Goal: Communication & Community: Answer question/provide support

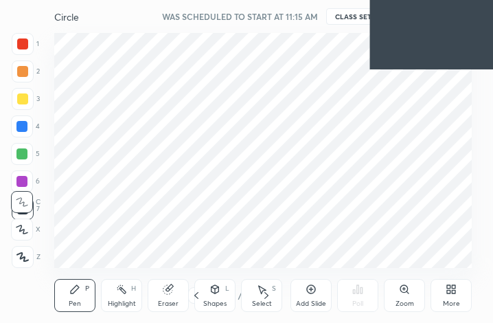
scroll to position [235, 438]
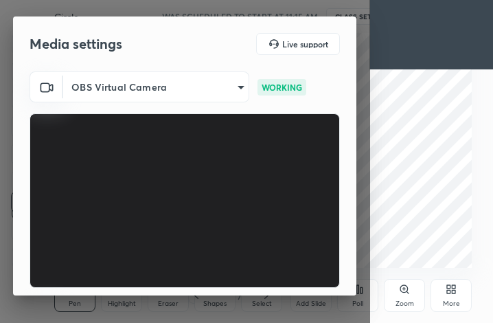
click at [214, 176] on video at bounding box center [185, 200] width 310 height 174
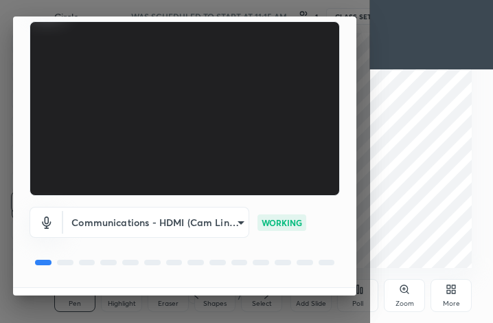
scroll to position [128, 0]
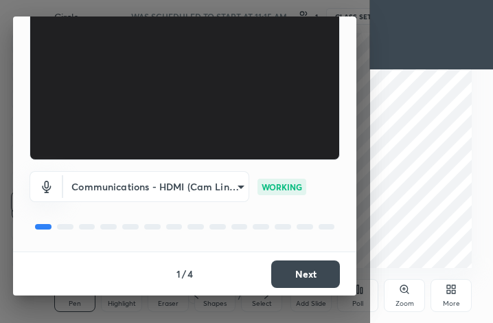
click at [308, 271] on button "Next" at bounding box center [305, 273] width 69 height 27
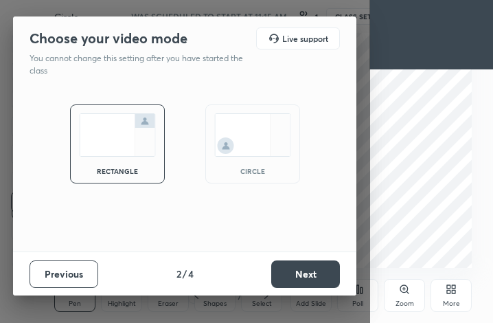
click at [315, 273] on button "Next" at bounding box center [305, 273] width 69 height 27
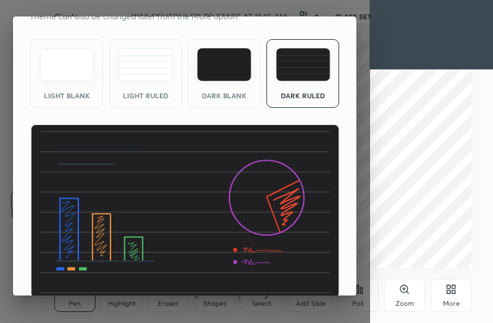
scroll to position [89, 0]
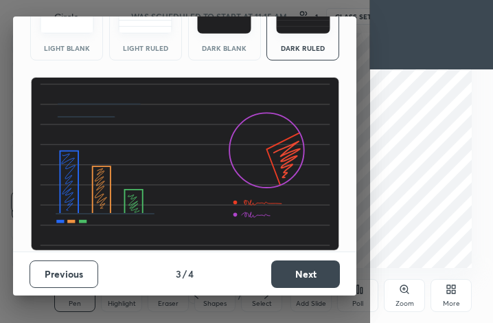
click at [312, 267] on button "Next" at bounding box center [305, 273] width 69 height 27
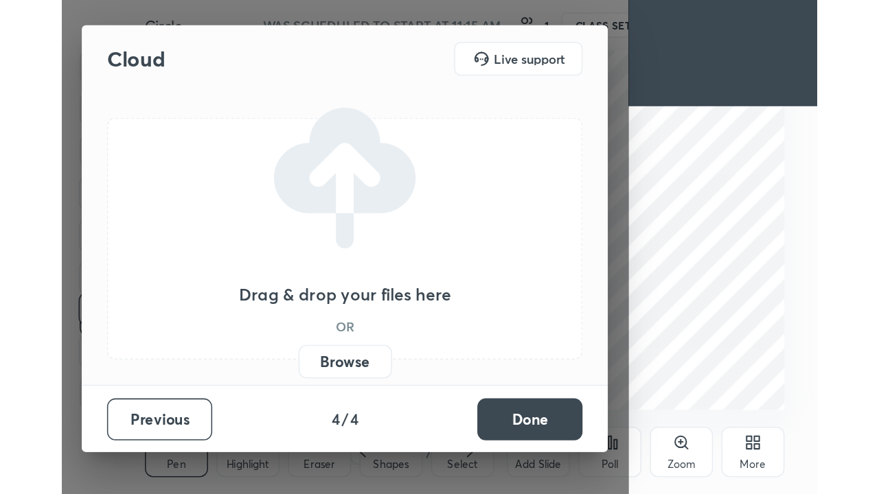
scroll to position [0, 0]
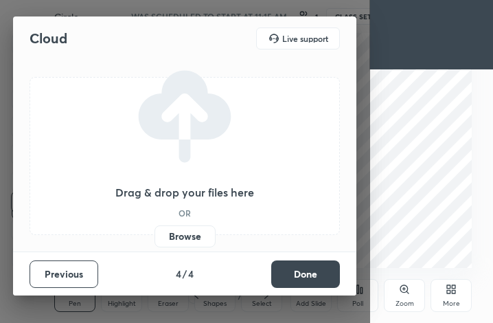
click at [317, 273] on button "Done" at bounding box center [305, 273] width 69 height 27
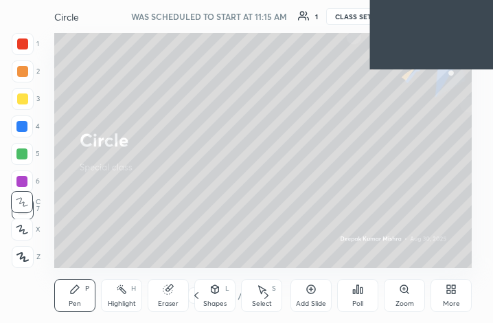
click at [452, 300] on div "More" at bounding box center [451, 303] width 17 height 7
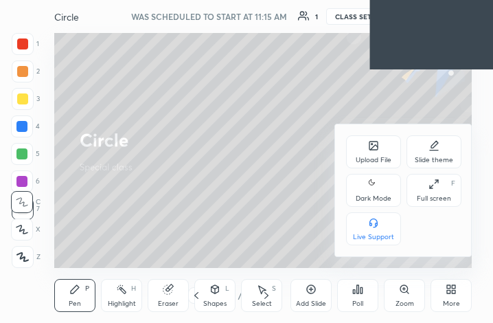
click at [440, 189] on div "Full screen F" at bounding box center [433, 190] width 55 height 33
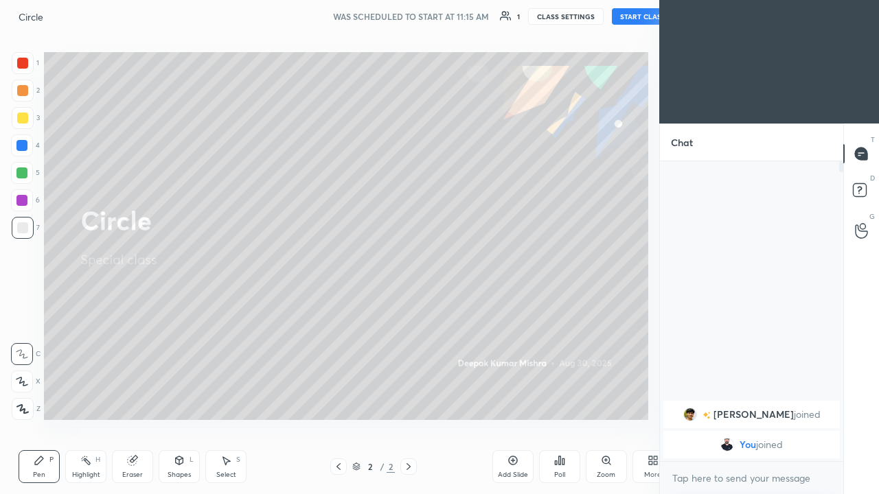
scroll to position [68252, 68054]
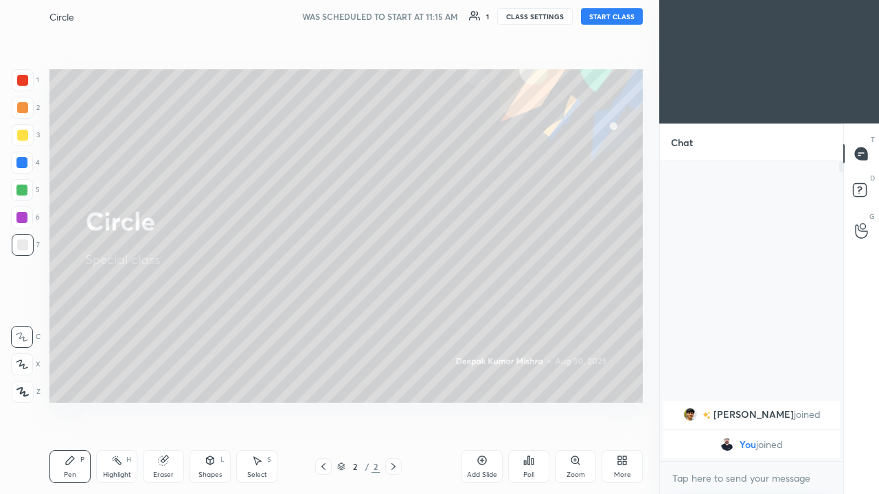
click at [393, 322] on icon at bounding box center [393, 466] width 11 height 11
click at [479, 322] on icon at bounding box center [482, 461] width 9 height 9
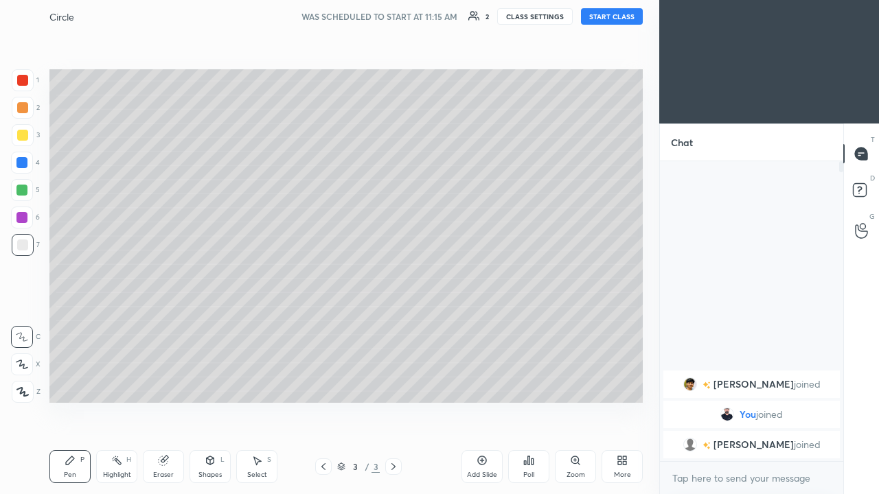
click at [492, 62] on video at bounding box center [769, 62] width 220 height 124
click at [492, 113] on video at bounding box center [769, 62] width 220 height 124
click at [492, 111] on video at bounding box center [769, 62] width 220 height 124
click at [492, 113] on video at bounding box center [769, 62] width 220 height 124
click at [492, 12] on video at bounding box center [769, 62] width 220 height 124
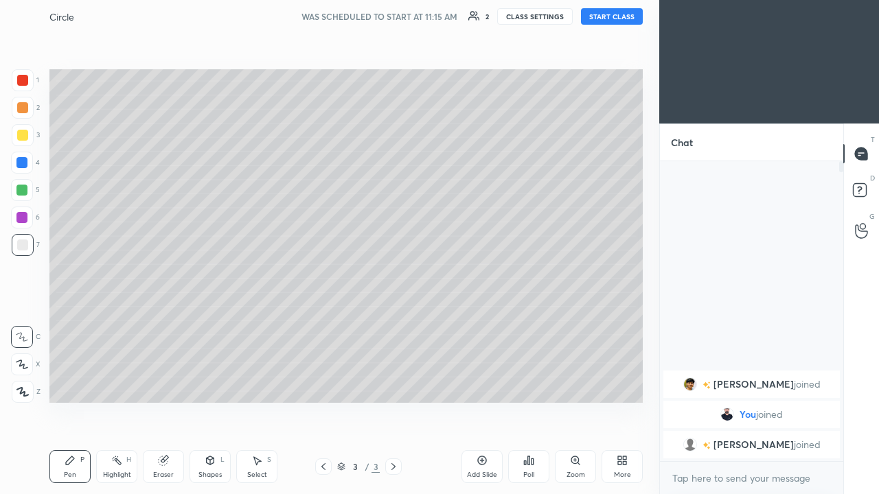
click at [492, 51] on video at bounding box center [769, 62] width 220 height 124
click at [492, 58] on video at bounding box center [769, 62] width 220 height 124
click at [492, 81] on video at bounding box center [769, 62] width 220 height 124
click at [492, 82] on video at bounding box center [769, 62] width 220 height 124
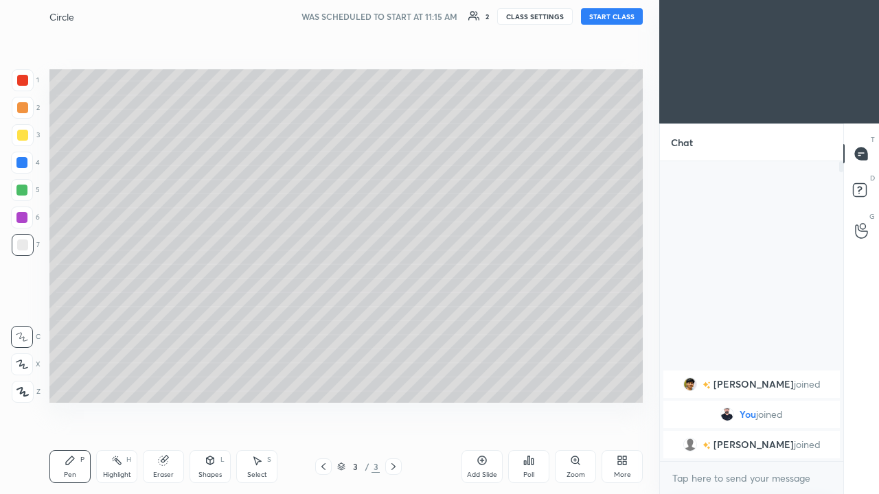
click at [492, 15] on button "START CLASS" at bounding box center [612, 16] width 62 height 16
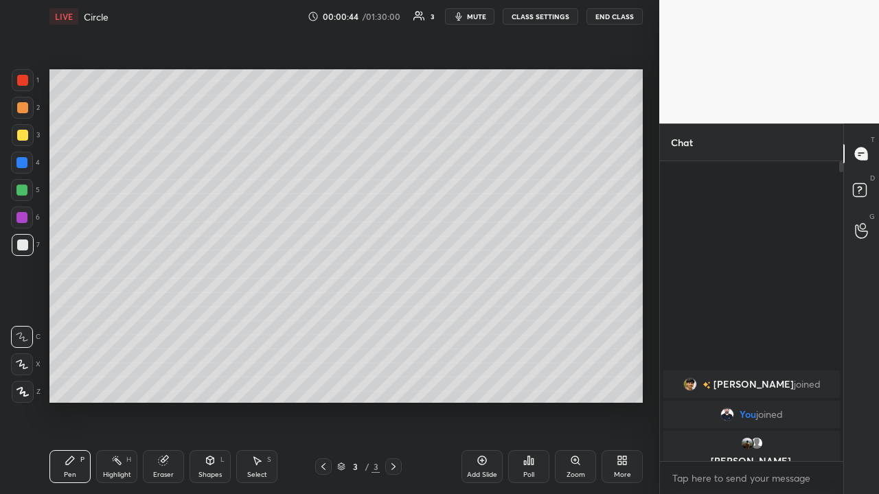
click at [23, 130] on div at bounding box center [22, 135] width 11 height 11
click at [211, 322] on div "Shapes L" at bounding box center [209, 466] width 41 height 33
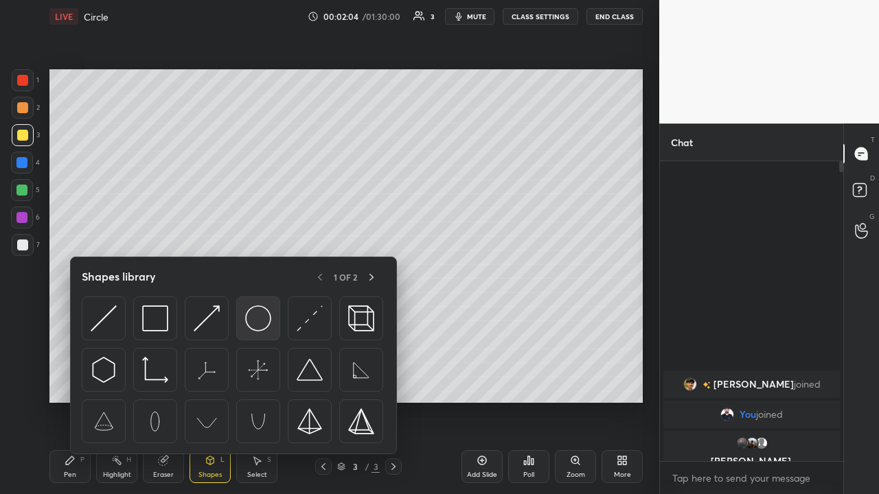
click at [260, 316] on img at bounding box center [258, 319] width 26 height 26
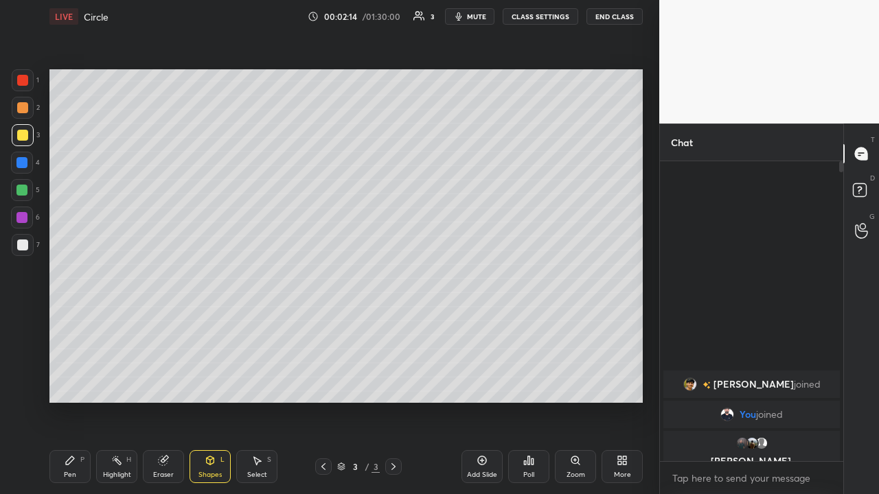
click at [166, 322] on div "Eraser" at bounding box center [163, 475] width 21 height 7
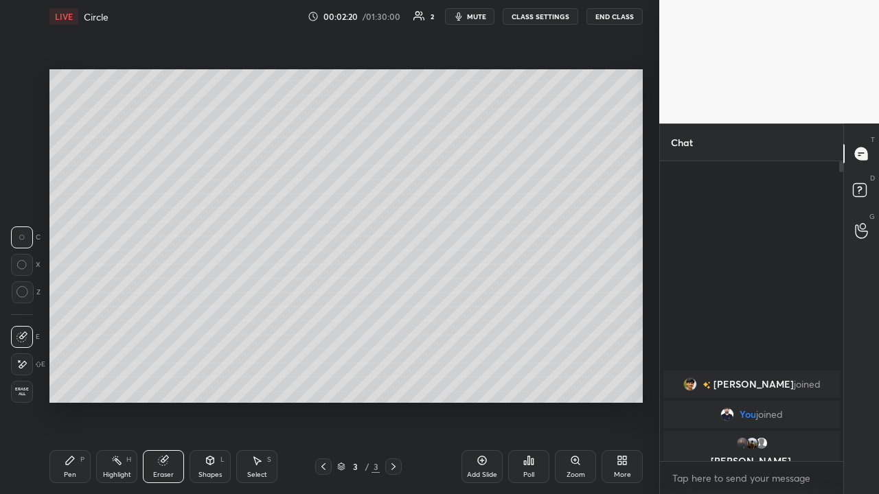
click at [257, 322] on div "Select S" at bounding box center [256, 466] width 41 height 33
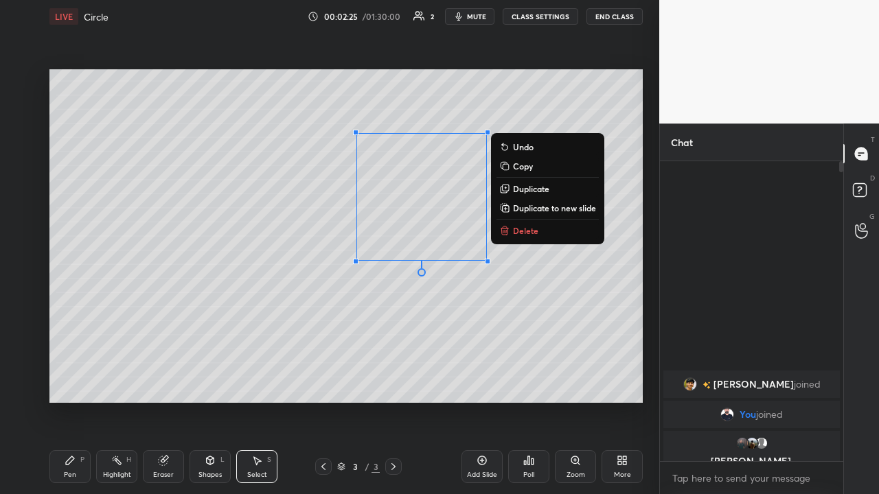
click at [492, 227] on p "Delete" at bounding box center [525, 230] width 25 height 11
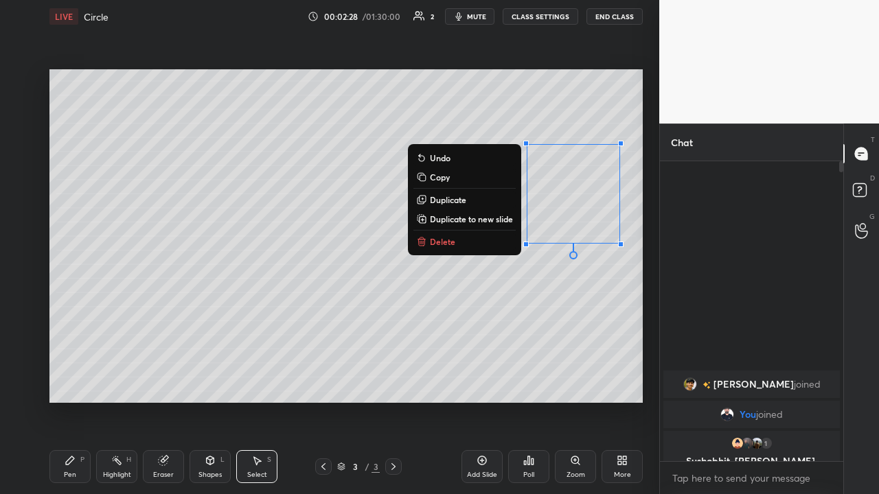
click at [463, 240] on button "Delete" at bounding box center [464, 241] width 102 height 16
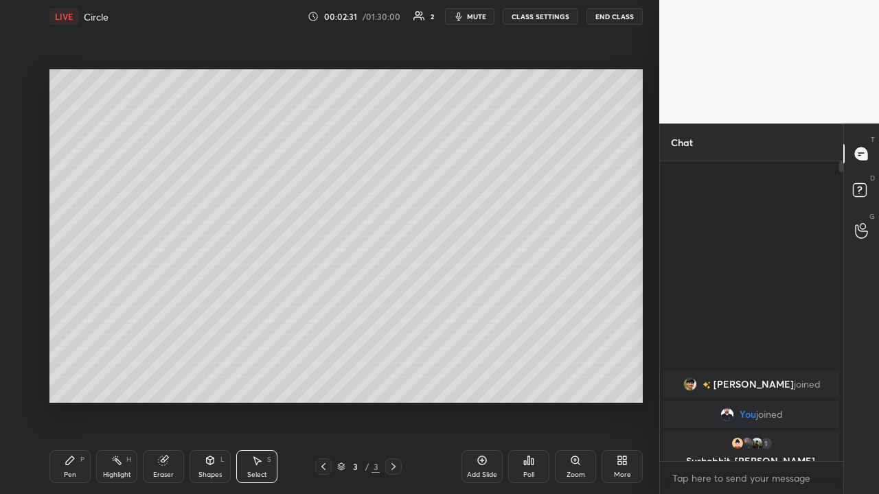
click at [215, 322] on icon at bounding box center [210, 460] width 11 height 11
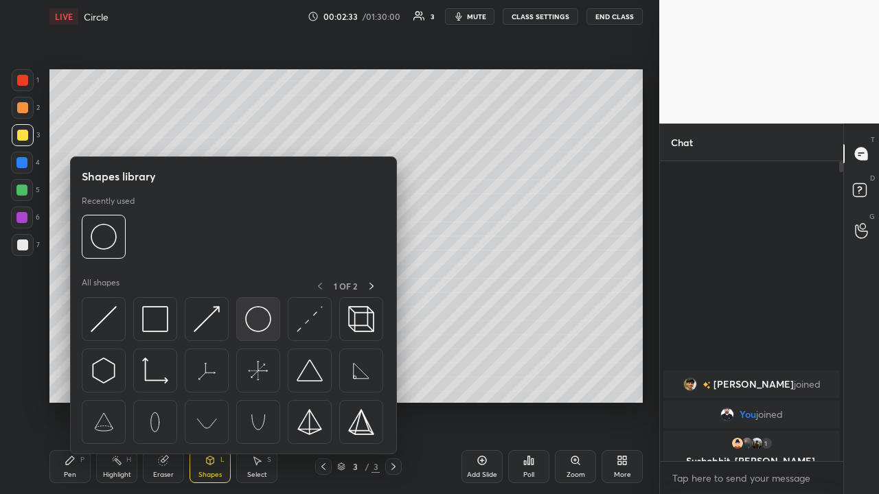
click at [258, 318] on img at bounding box center [258, 319] width 26 height 26
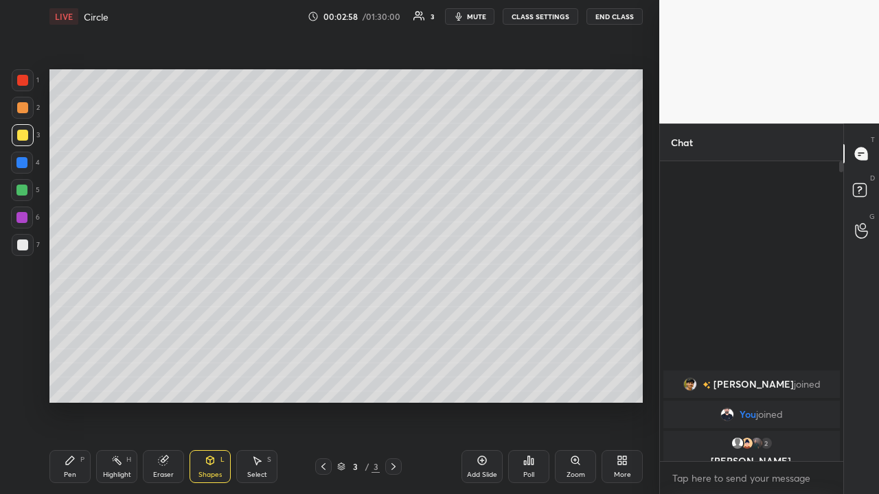
click at [70, 322] on div "Pen P" at bounding box center [69, 466] width 41 height 33
click at [69, 322] on div "Pen P" at bounding box center [69, 466] width 41 height 33
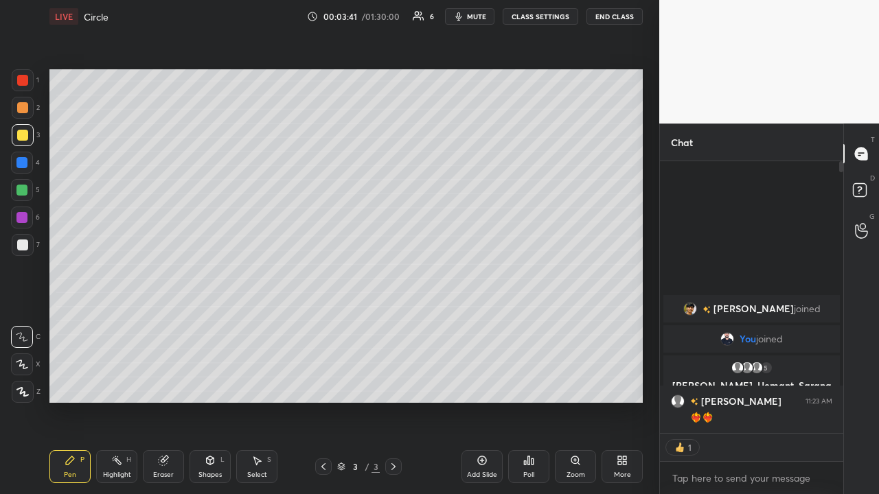
scroll to position [296, 179]
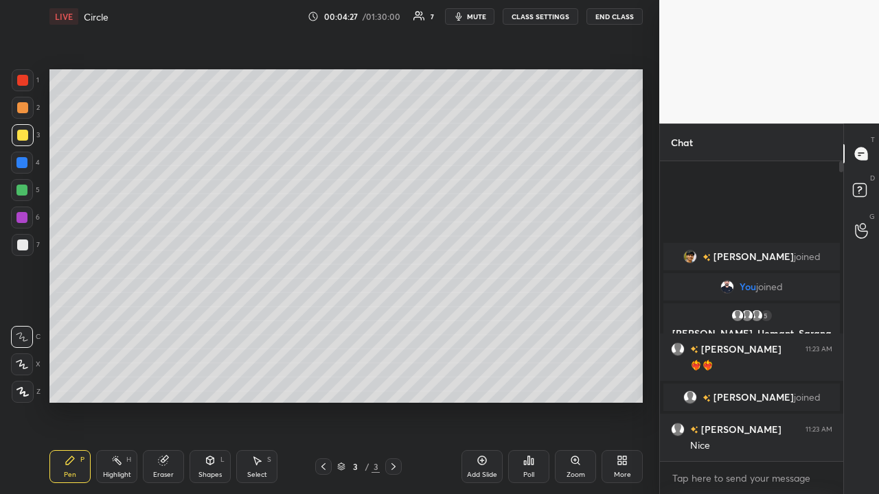
click at [170, 322] on div "Eraser" at bounding box center [163, 466] width 41 height 33
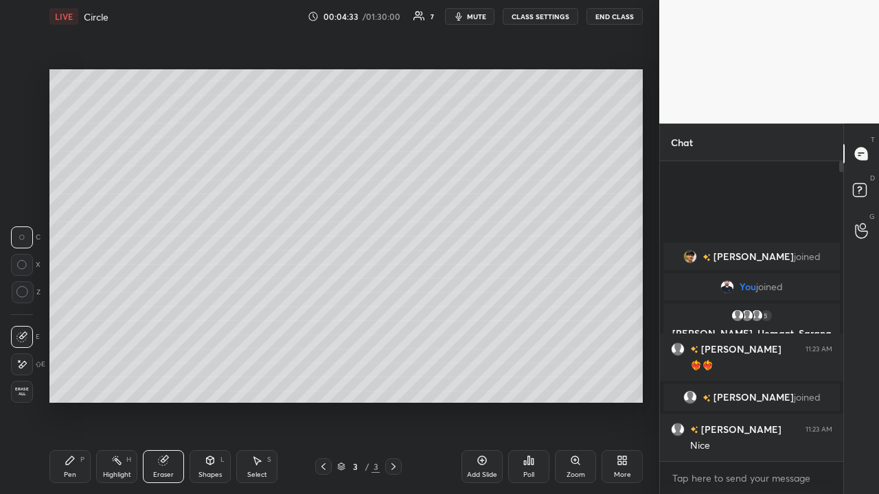
scroll to position [5, 5]
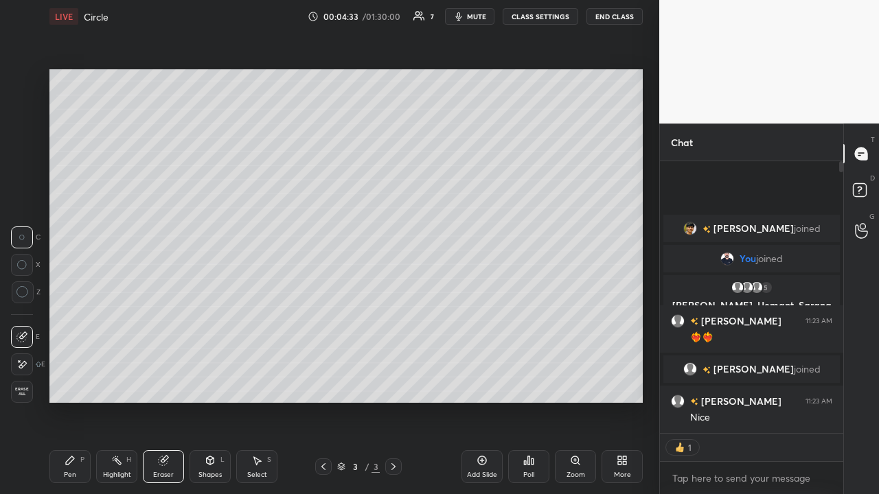
click at [79, 322] on div "Pen P" at bounding box center [69, 466] width 41 height 33
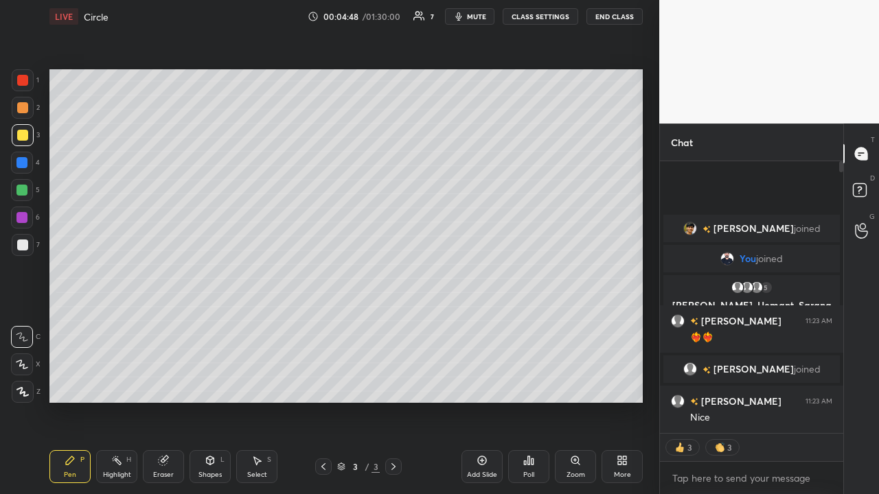
type textarea "x"
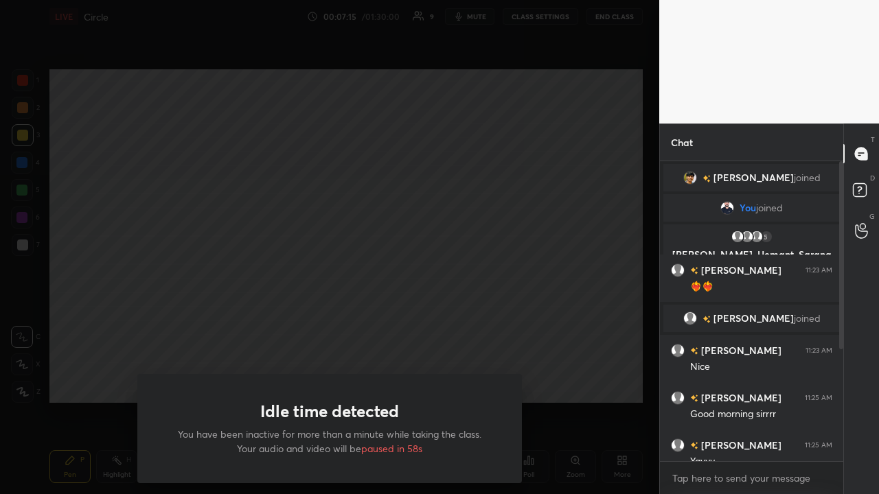
click at [102, 322] on div "Idle time detected You have been inactive for more than a minute while taking t…" at bounding box center [329, 247] width 659 height 494
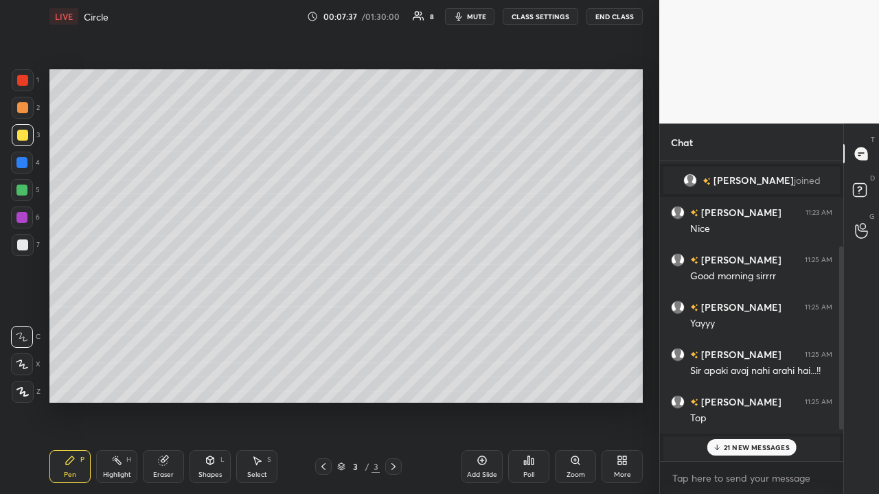
scroll to position [139, 0]
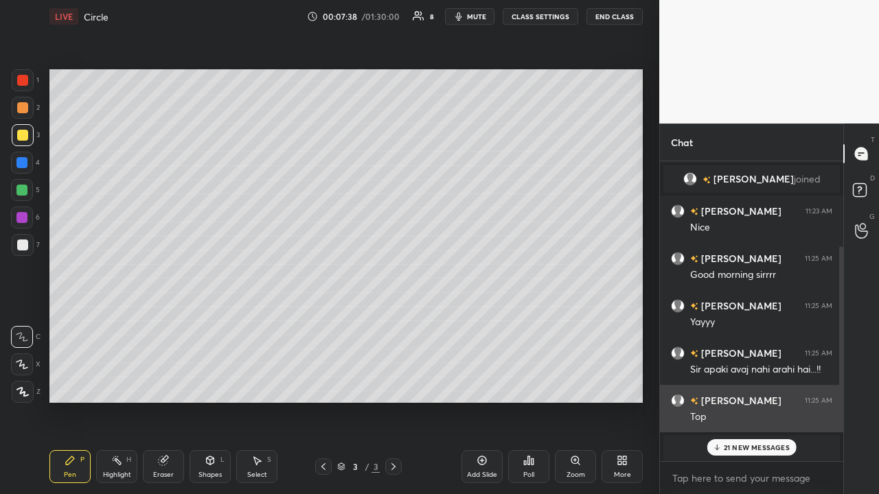
click at [492, 322] on div "Top" at bounding box center [761, 418] width 142 height 14
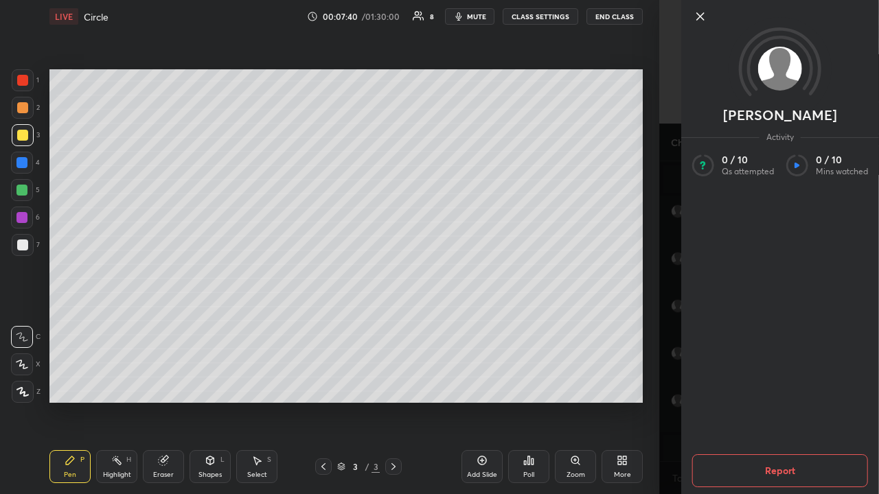
click at [492, 322] on div "[PERSON_NAME] Activity 0 / 10 Qs attempted 0 / 10 Mins watched Report" at bounding box center [769, 247] width 220 height 494
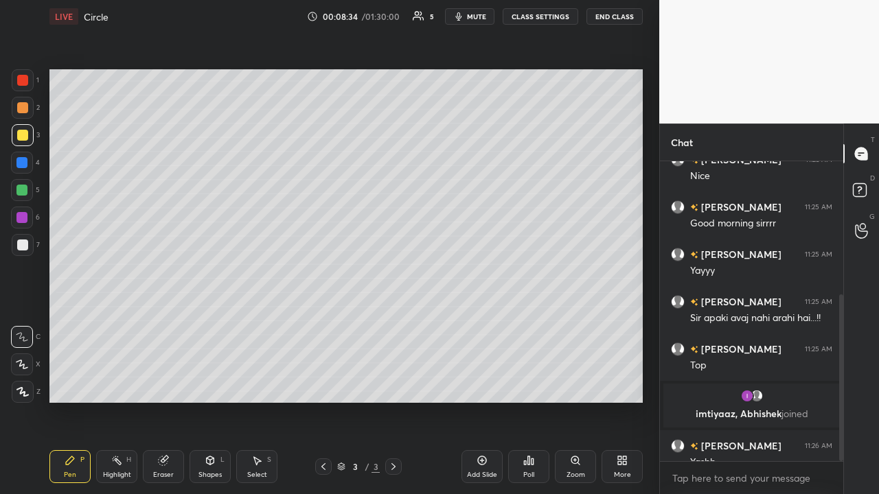
scroll to position [240, 0]
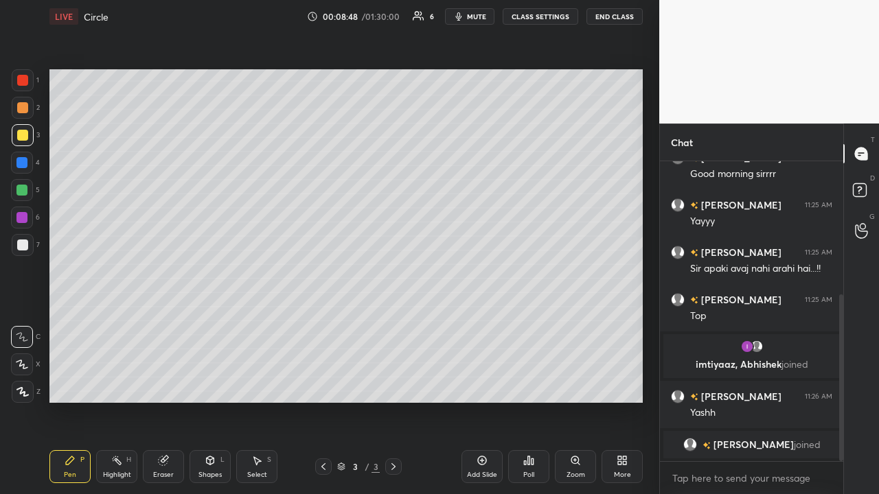
click at [21, 322] on icon at bounding box center [21, 364] width 11 height 8
click at [23, 187] on div at bounding box center [21, 190] width 11 height 11
click at [492, 16] on button "CLASS SETTINGS" at bounding box center [541, 16] width 76 height 16
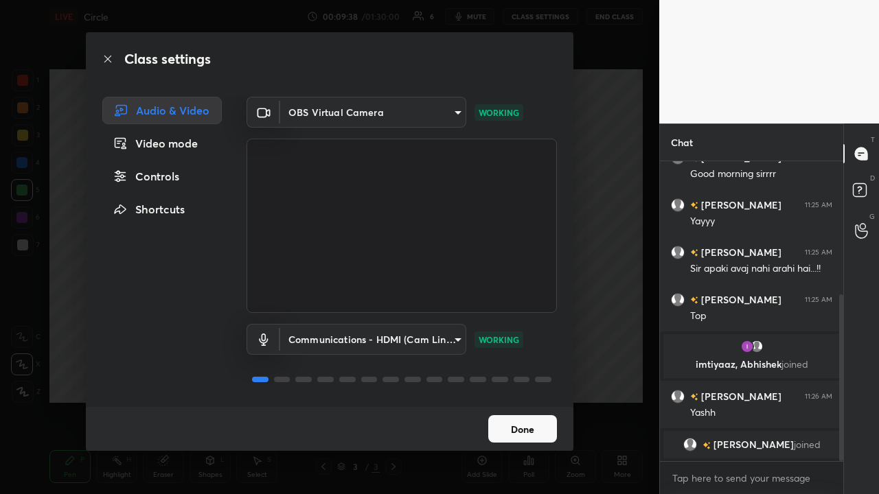
click at [417, 322] on body "1 2 3 4 5 6 7 C X Z C X Z E E Erase all H H LIVE Circle 00:09:38 / 01:30:00 6 m…" at bounding box center [439, 247] width 879 height 494
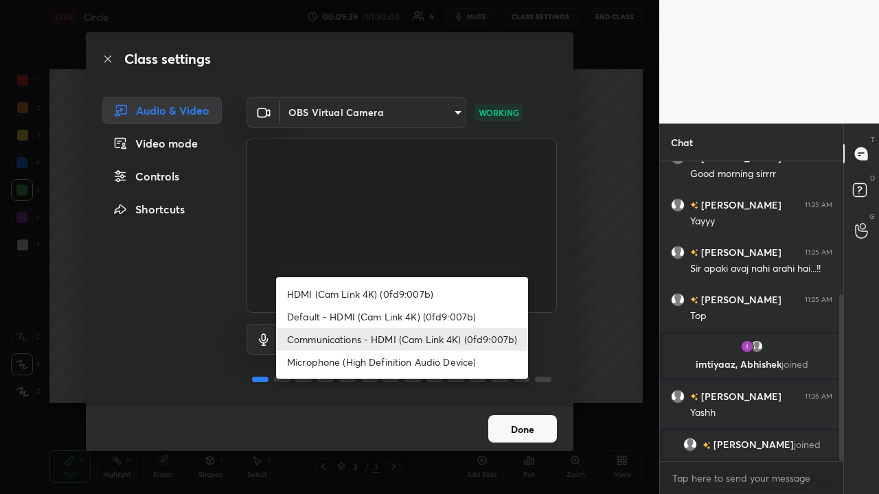
click at [395, 314] on li "Default - HDMI (Cam Link 4K) (0fd9:007b)" at bounding box center [402, 317] width 252 height 23
type input "default"
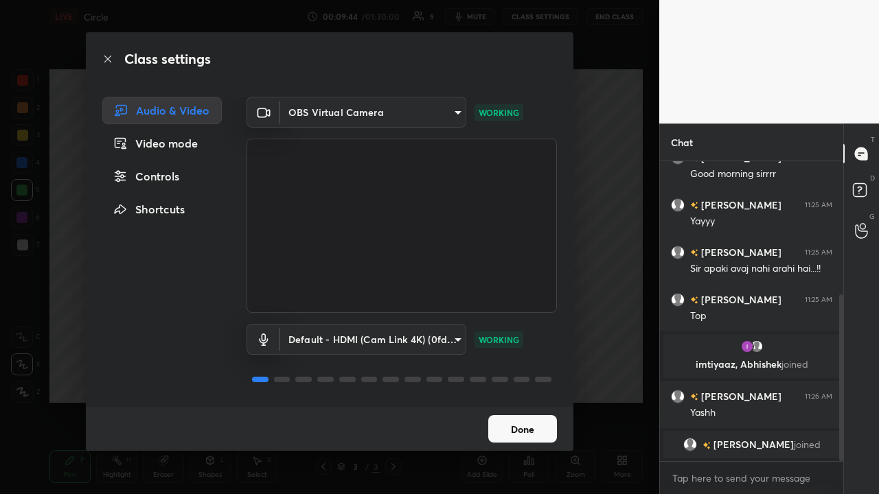
click at [492, 322] on button "Done" at bounding box center [522, 428] width 69 height 27
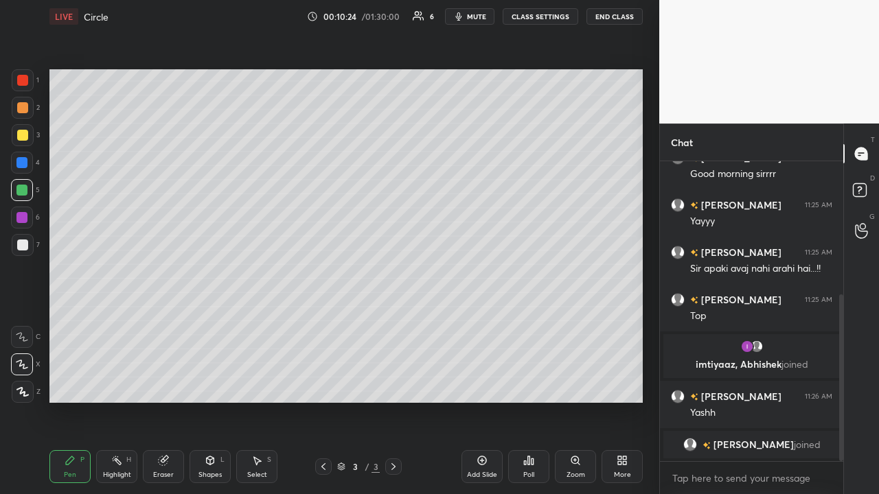
click at [492, 18] on button "CLASS SETTINGS" at bounding box center [541, 16] width 76 height 16
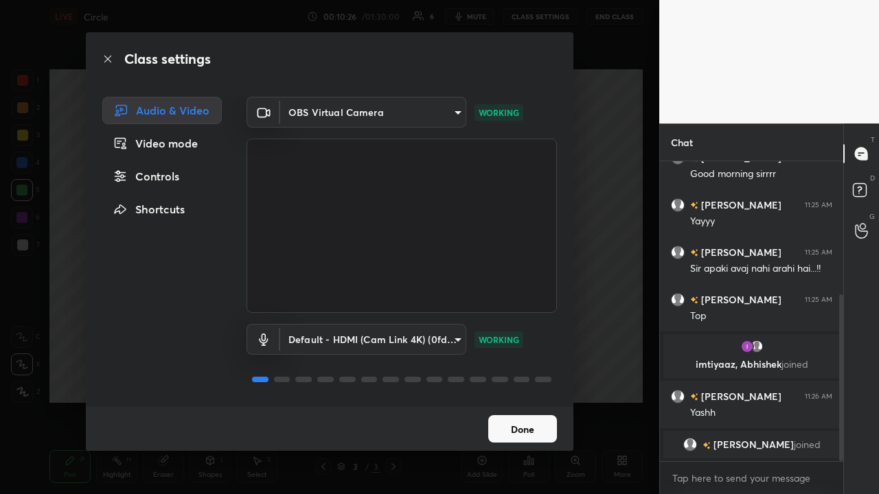
click at [421, 322] on body "1 2 3 4 5 6 7 C X Z C X Z E E Erase all H H LIVE Circle 00:10:26 / 01:30:00 6 m…" at bounding box center [439, 247] width 879 height 494
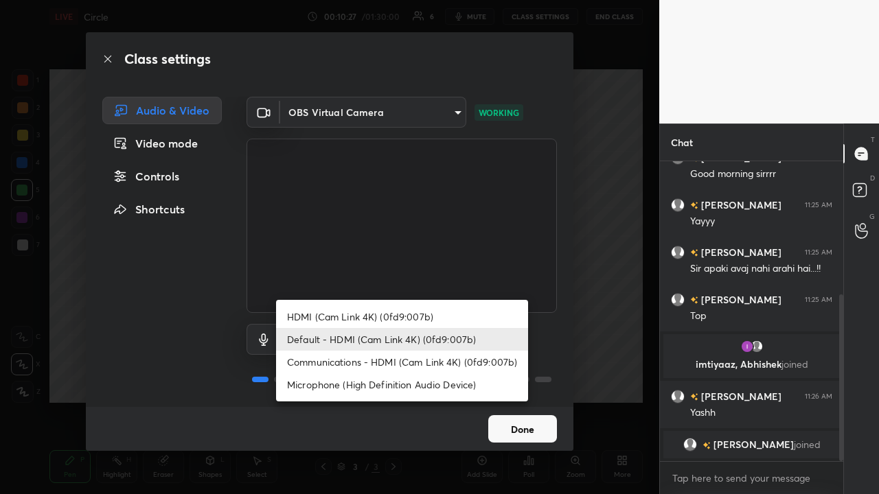
click at [400, 318] on li "HDMI (Cam Link 4K) (0fd9:007b)" at bounding box center [402, 317] width 252 height 23
type input "8aa44650b0143dfa728bda09f3d256feed0f303fe8aee33621a9c41d0b7daf73"
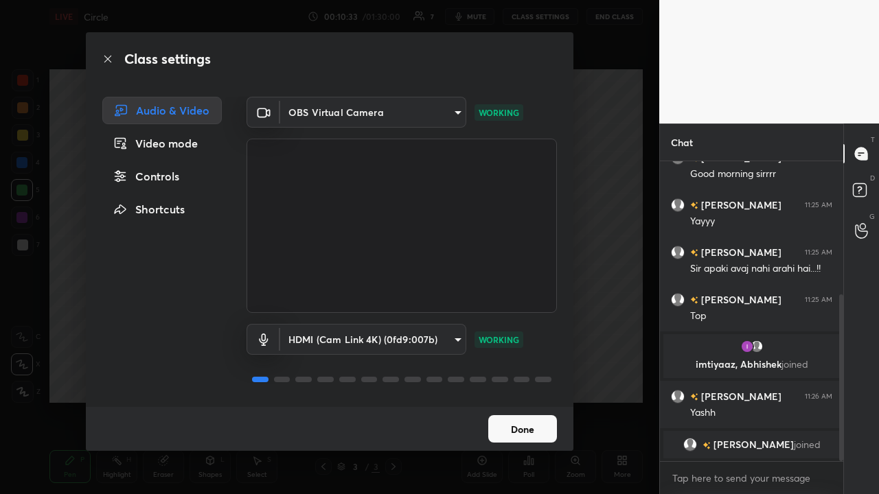
click at [492, 322] on button "Done" at bounding box center [522, 428] width 69 height 27
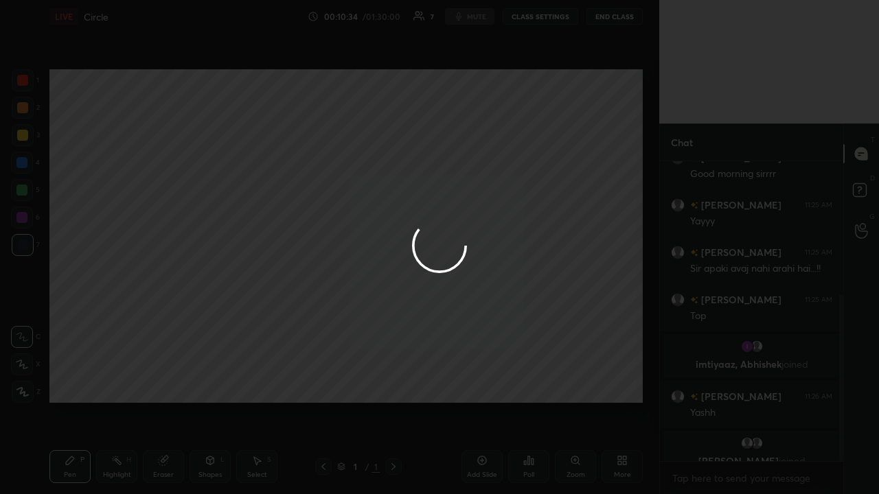
scroll to position [257, 0]
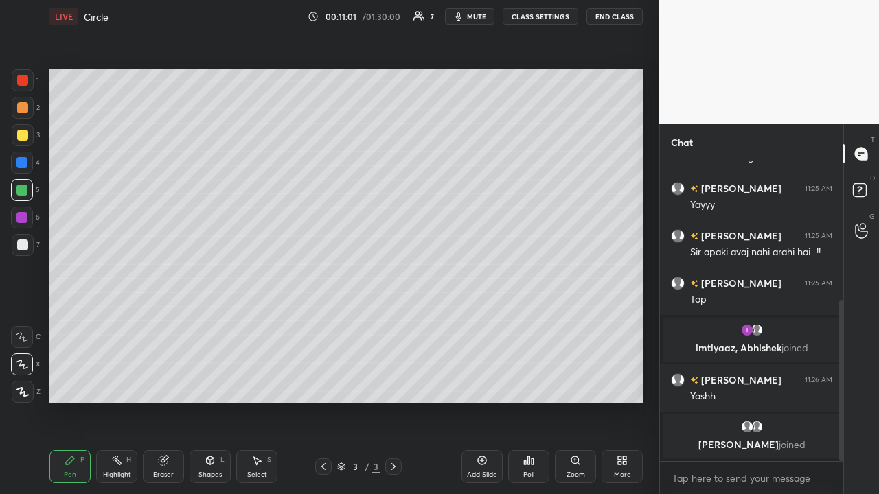
click at [492, 13] on button "CLASS SETTINGS" at bounding box center [541, 16] width 76 height 16
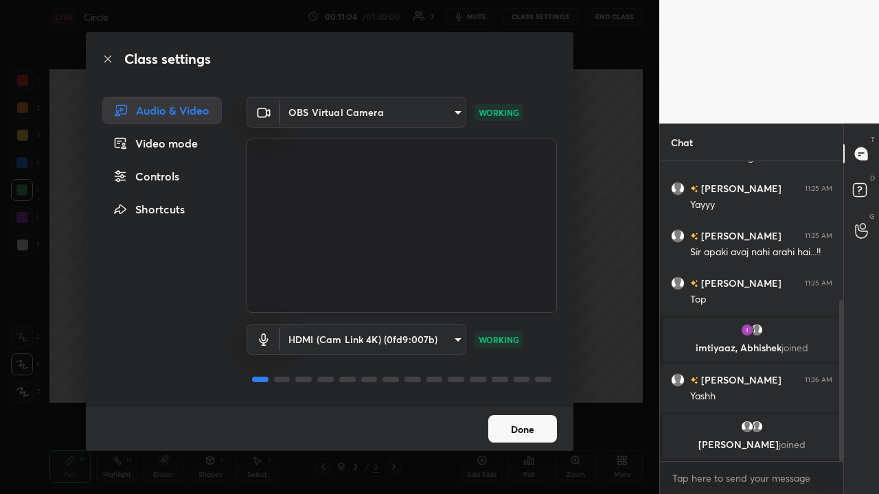
click at [430, 322] on body "1 2 3 4 5 6 7 C X Z C X Z E E Erase all H H LIVE Circle 00:11:04 / 01:30:00 7 m…" at bounding box center [439, 247] width 879 height 494
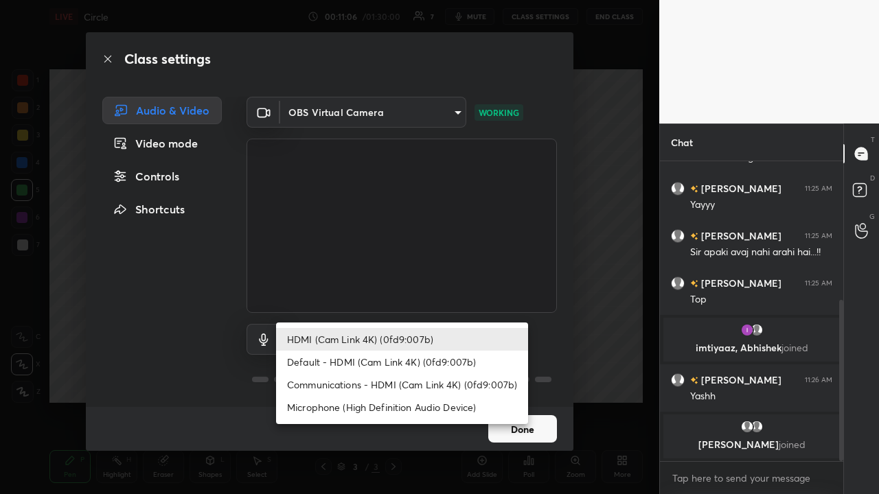
click at [423, 322] on li "Default - HDMI (Cam Link 4K) (0fd9:007b)" at bounding box center [402, 362] width 252 height 23
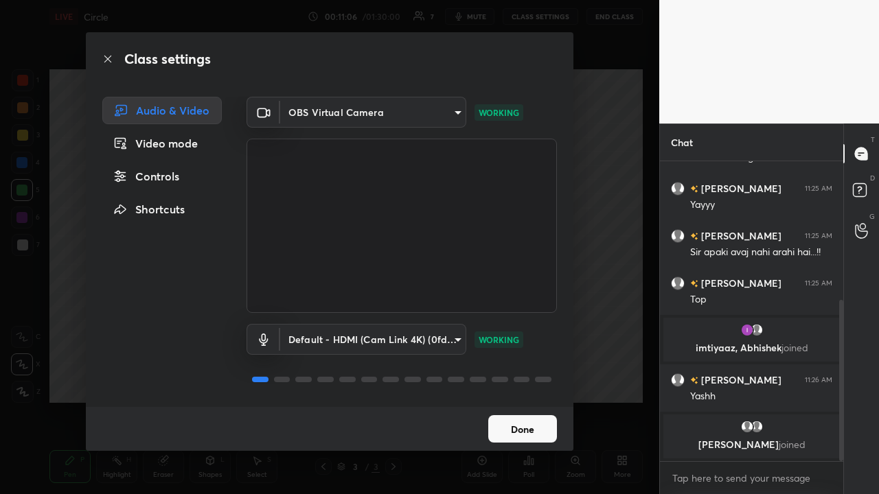
type input "default"
click at [492, 322] on button "Done" at bounding box center [522, 428] width 69 height 27
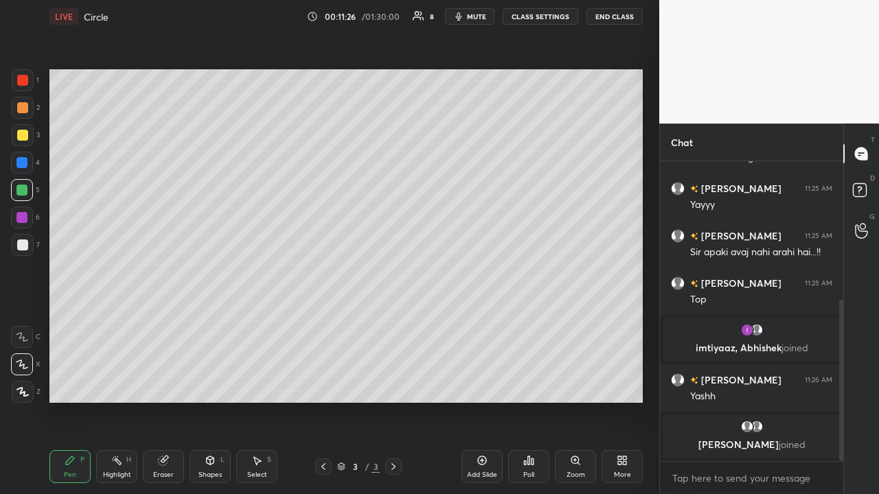
click at [492, 14] on button "CLASS SETTINGS" at bounding box center [541, 16] width 76 height 16
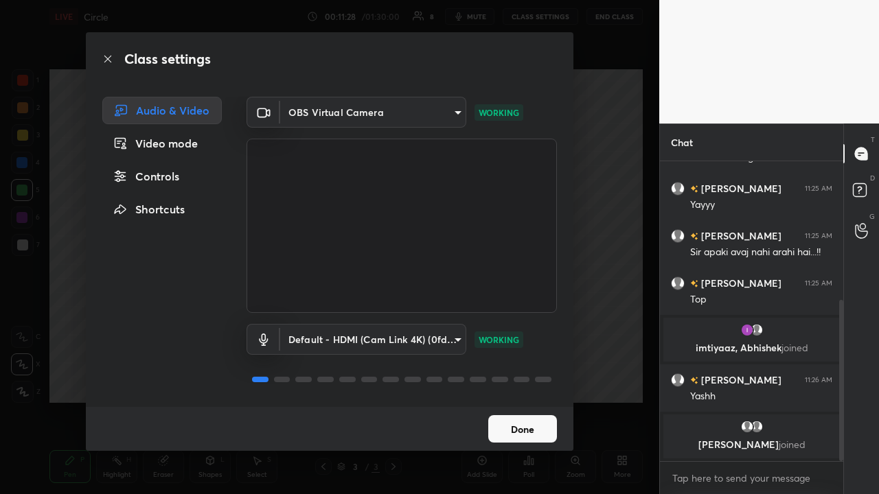
click at [426, 322] on body "1 2 3 4 5 6 7 C X Z C X Z E E Erase all H H LIVE Circle 00:11:28 / 01:30:00 8 m…" at bounding box center [439, 247] width 879 height 494
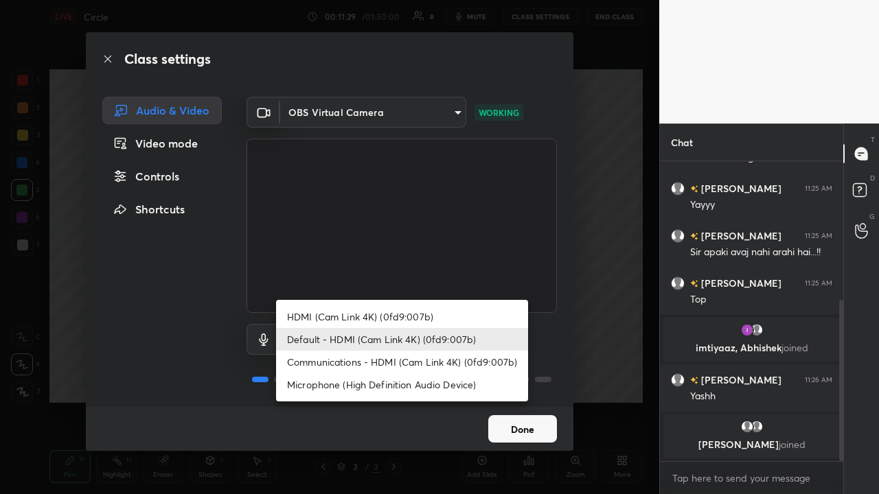
click at [414, 322] on li "Microphone (High Definition Audio Device)" at bounding box center [402, 384] width 252 height 23
type input "613fbaf2b717db9c3ea5dd3d0eee28d6c1010d71e23d70e699fae8198f5098a6"
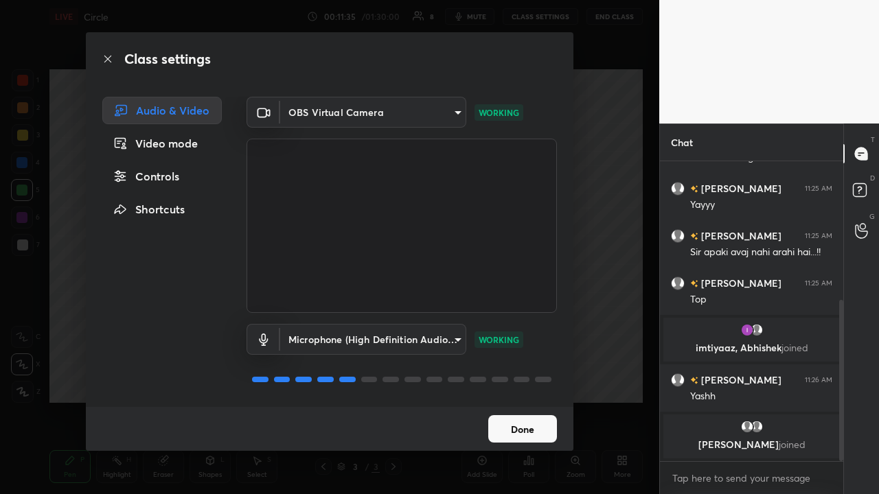
click at [492, 322] on button "Done" at bounding box center [522, 428] width 69 height 27
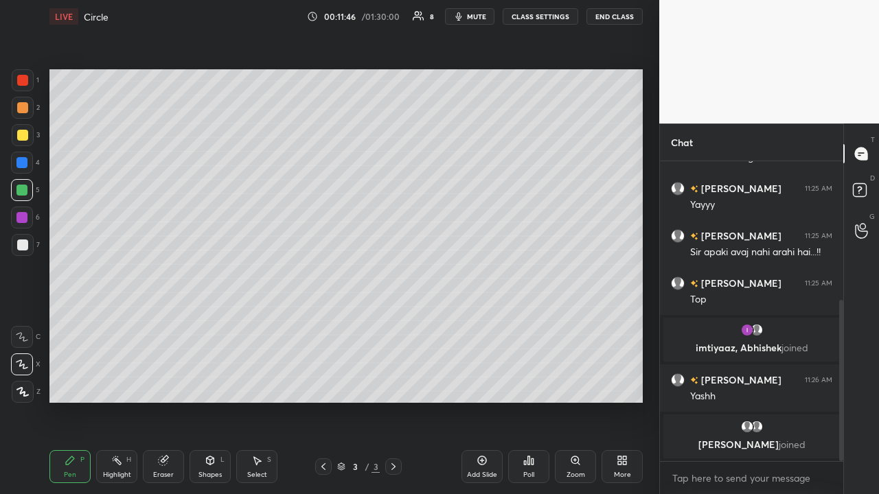
scroll to position [302, 0]
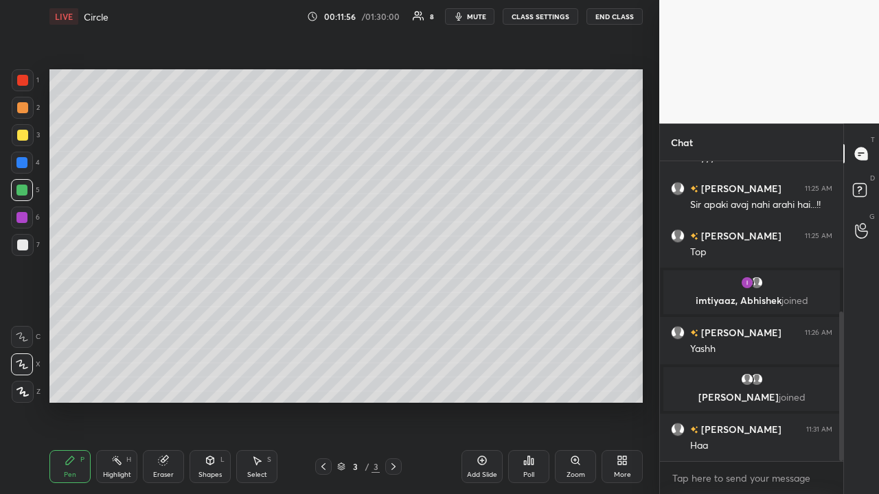
click at [479, 322] on icon at bounding box center [481, 460] width 11 height 11
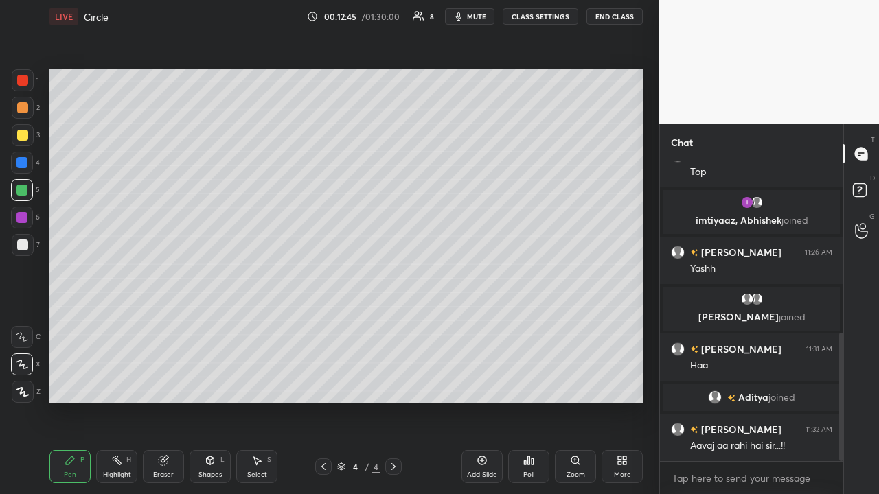
scroll to position [402, 0]
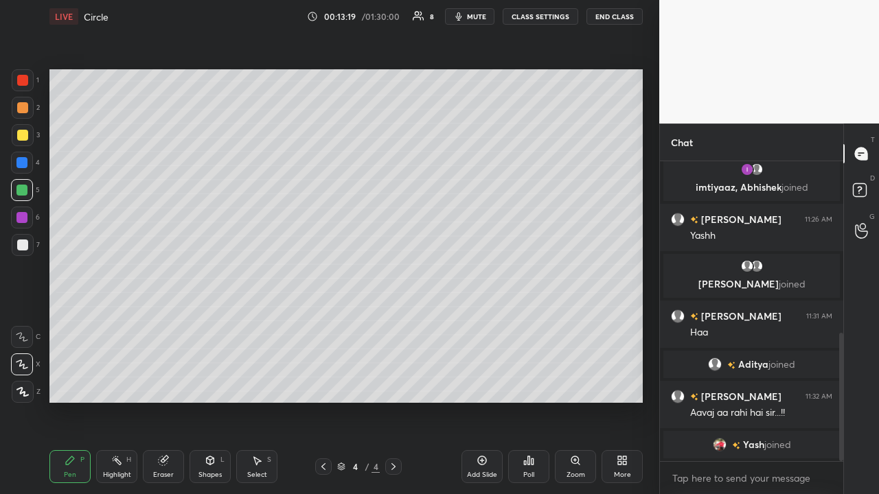
click at [27, 214] on div at bounding box center [21, 217] width 11 height 11
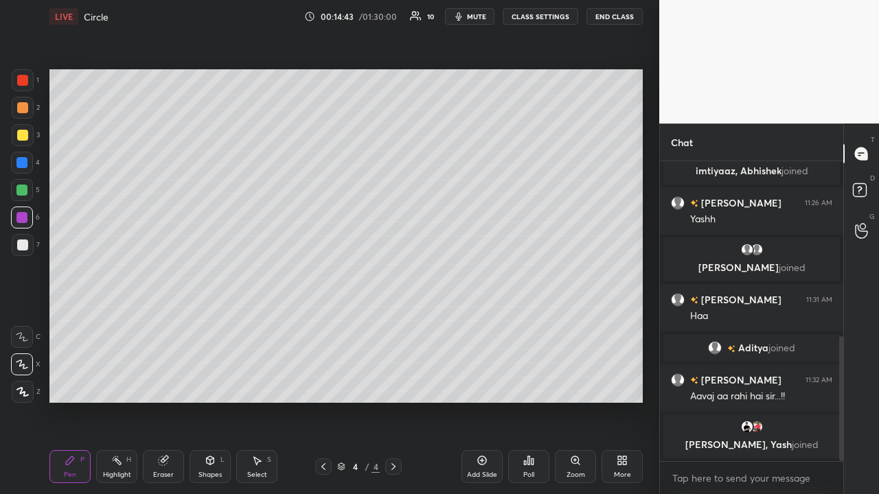
click at [26, 133] on div at bounding box center [22, 135] width 11 height 11
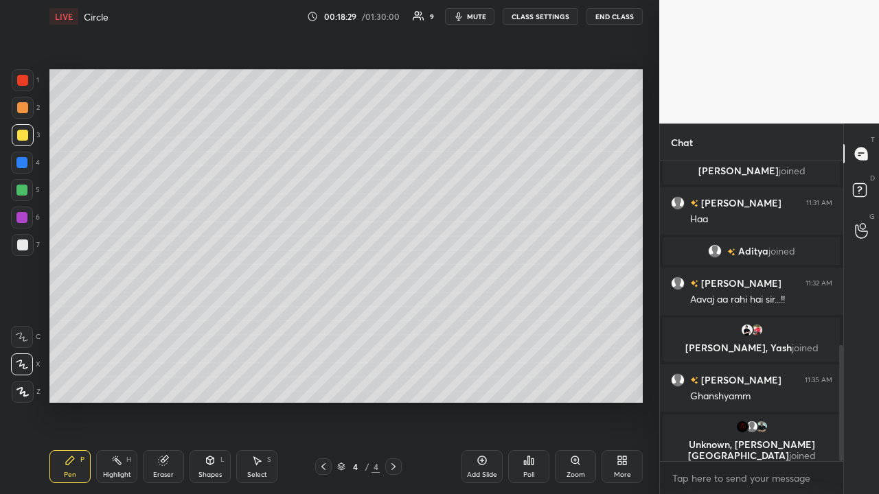
scroll to position [487, 0]
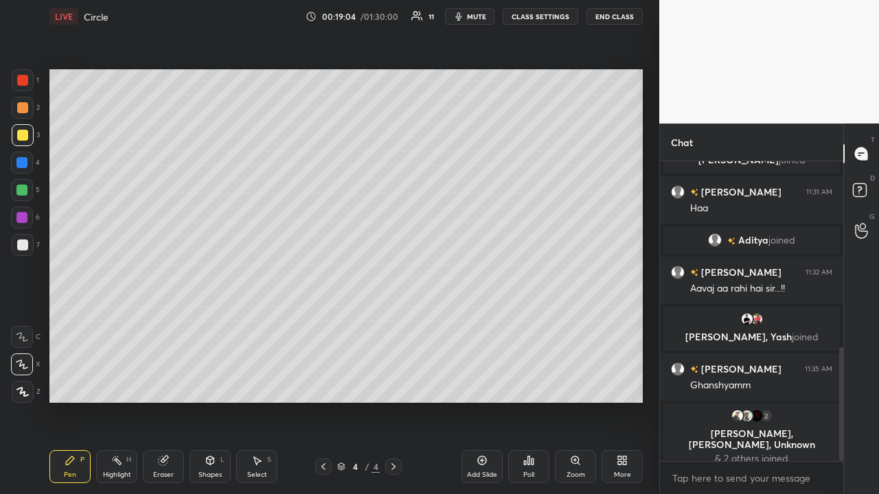
click at [484, 322] on icon at bounding box center [482, 461] width 9 height 9
click at [324, 322] on icon at bounding box center [323, 466] width 11 height 11
click at [483, 322] on icon at bounding box center [482, 461] width 9 height 9
click at [173, 322] on div "Eraser" at bounding box center [163, 466] width 41 height 33
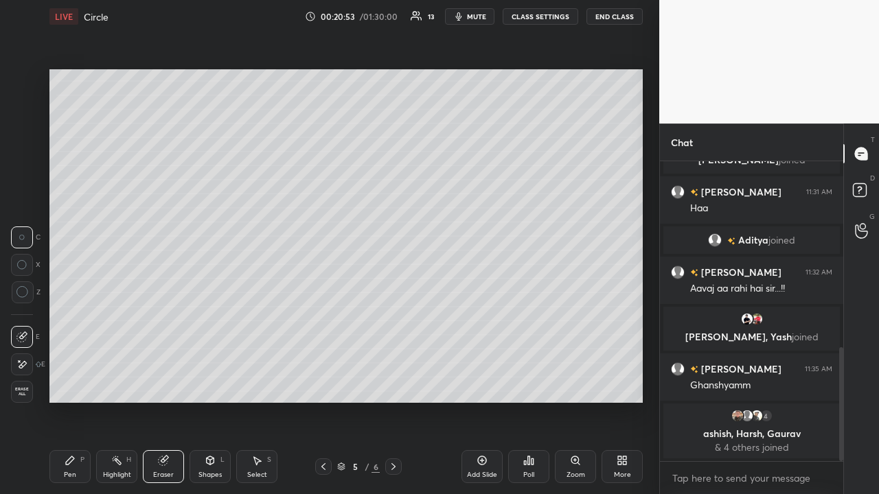
click at [78, 322] on div "Pen P" at bounding box center [69, 466] width 41 height 33
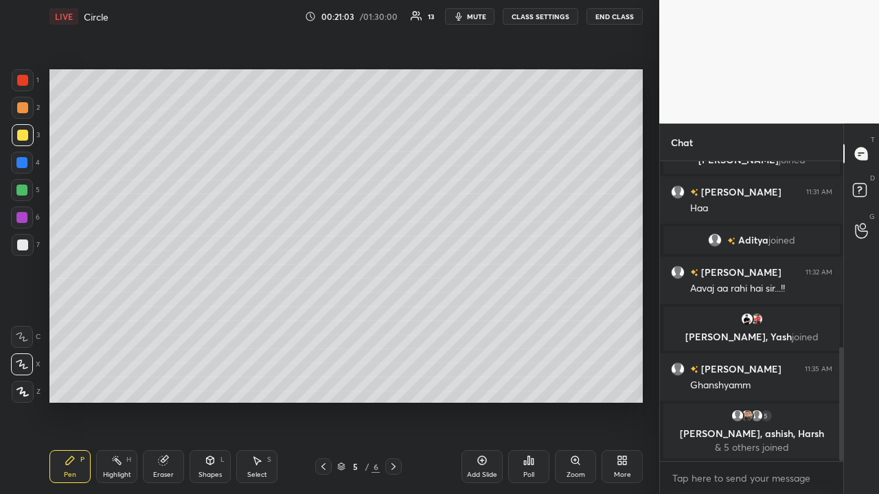
click at [172, 322] on div "Eraser" at bounding box center [163, 475] width 21 height 7
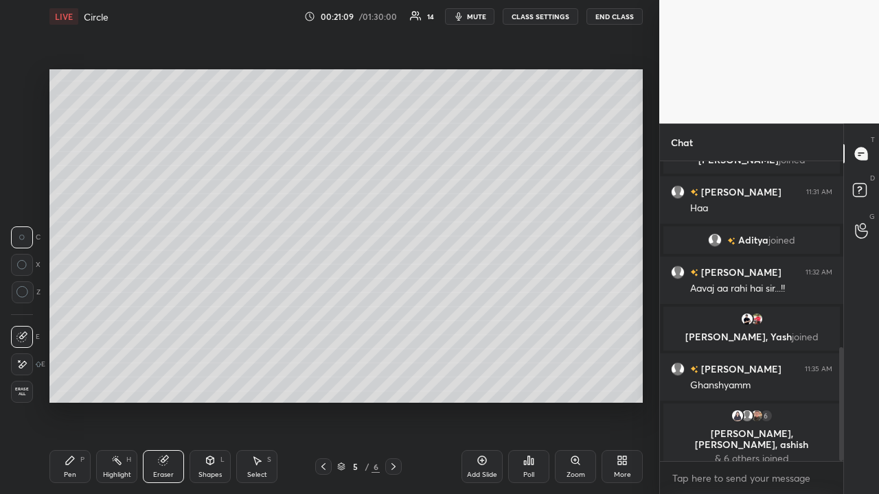
click at [79, 322] on div "Pen P" at bounding box center [69, 466] width 41 height 33
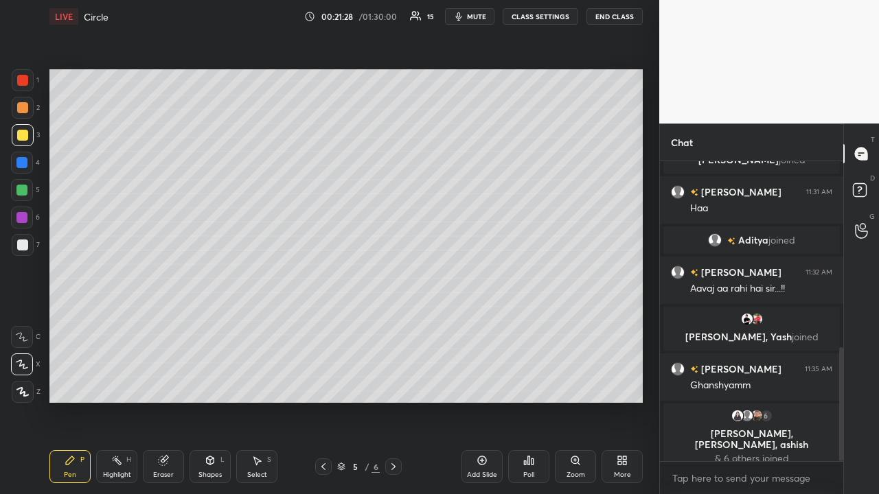
click at [23, 188] on div at bounding box center [21, 190] width 11 height 11
click at [23, 214] on div at bounding box center [21, 217] width 11 height 11
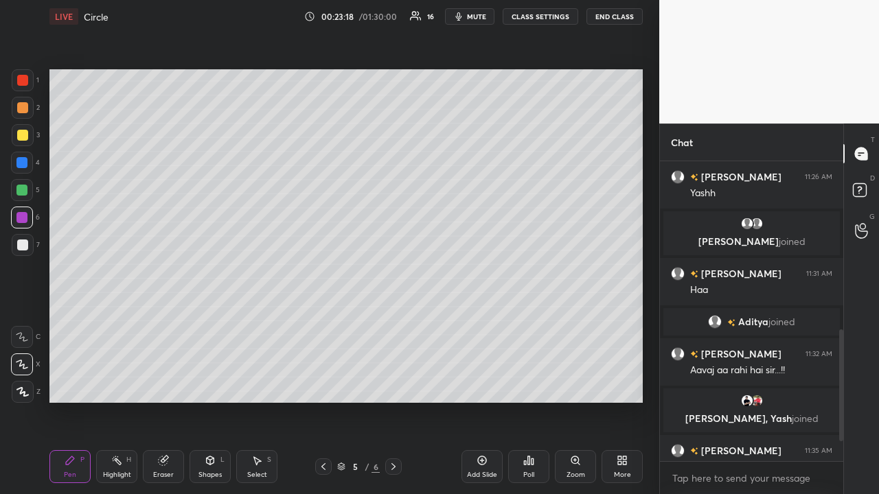
scroll to position [487, 0]
click at [24, 187] on div at bounding box center [21, 190] width 11 height 11
click at [23, 244] on div at bounding box center [22, 245] width 11 height 11
click at [21, 213] on div at bounding box center [21, 217] width 11 height 11
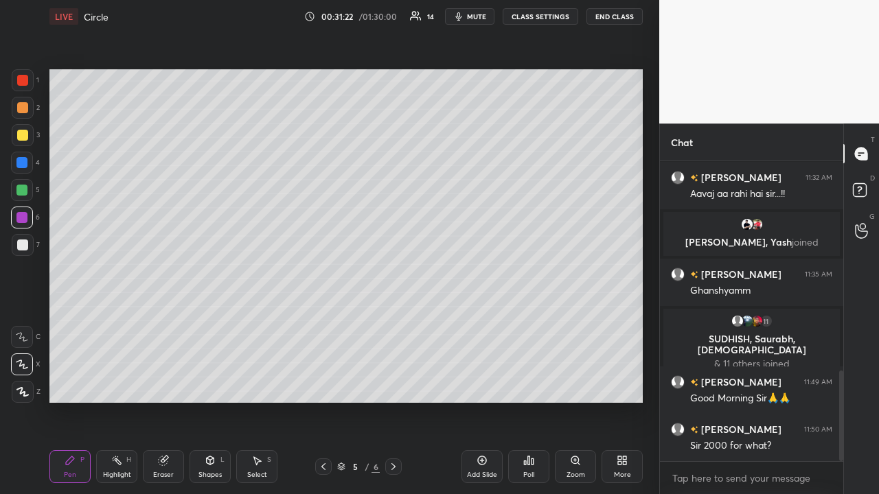
scroll to position [697, 0]
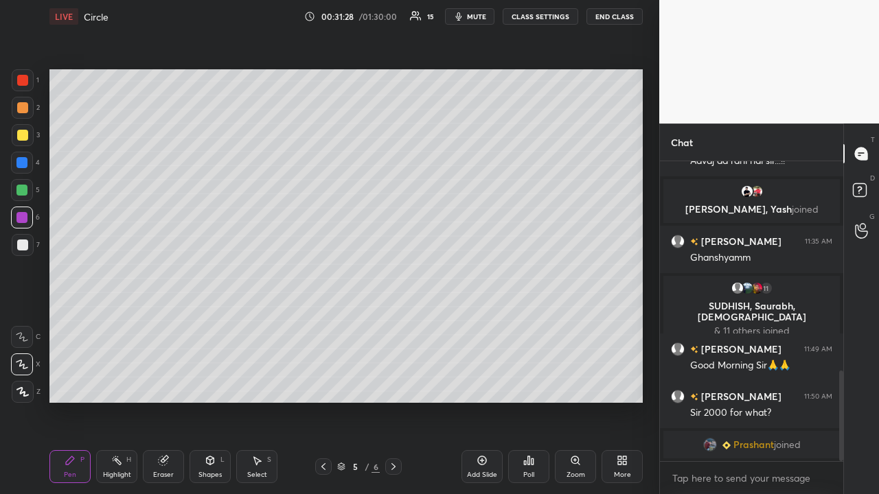
click at [481, 322] on icon at bounding box center [482, 461] width 9 height 9
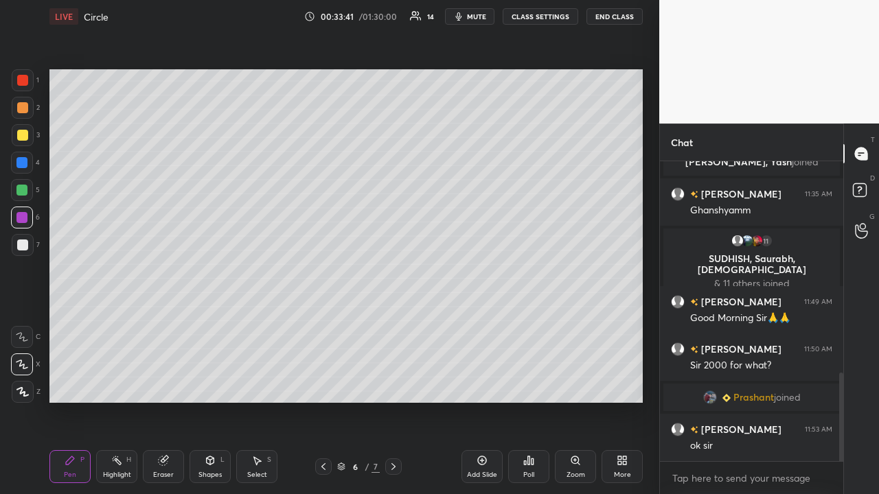
scroll to position [746, 0]
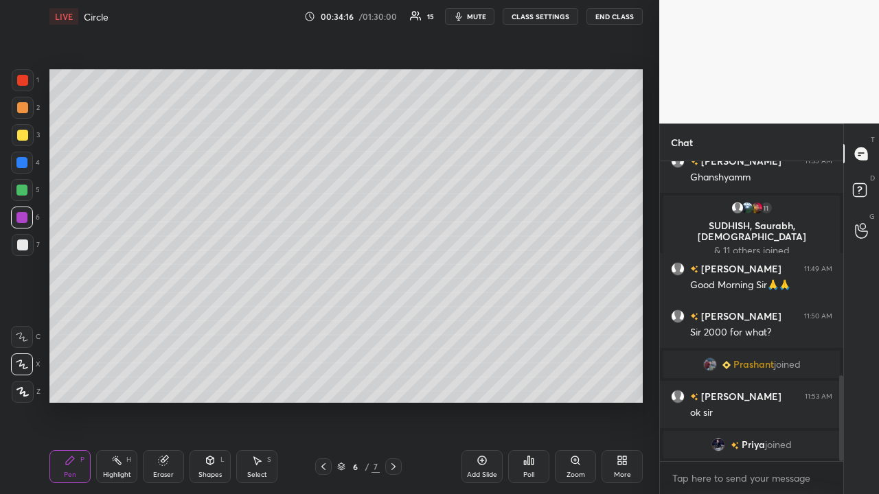
click at [21, 242] on div at bounding box center [22, 245] width 11 height 11
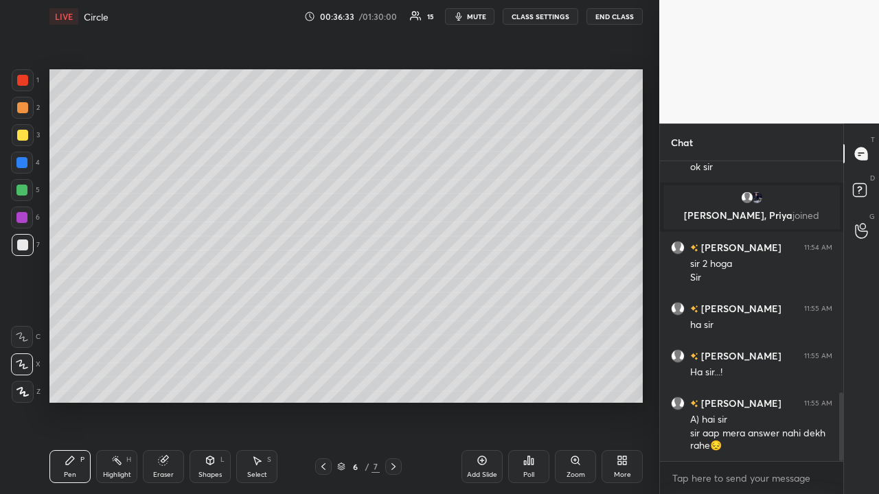
scroll to position [1013, 0]
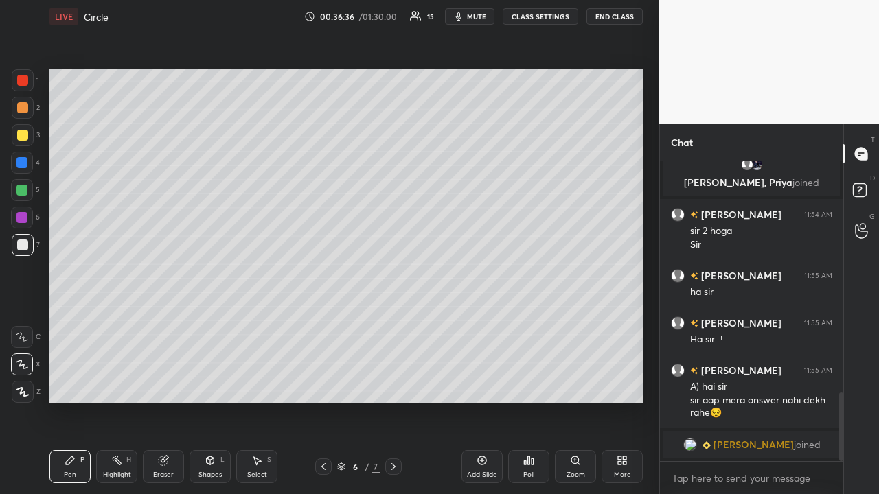
click at [164, 322] on div "Eraser" at bounding box center [163, 466] width 41 height 33
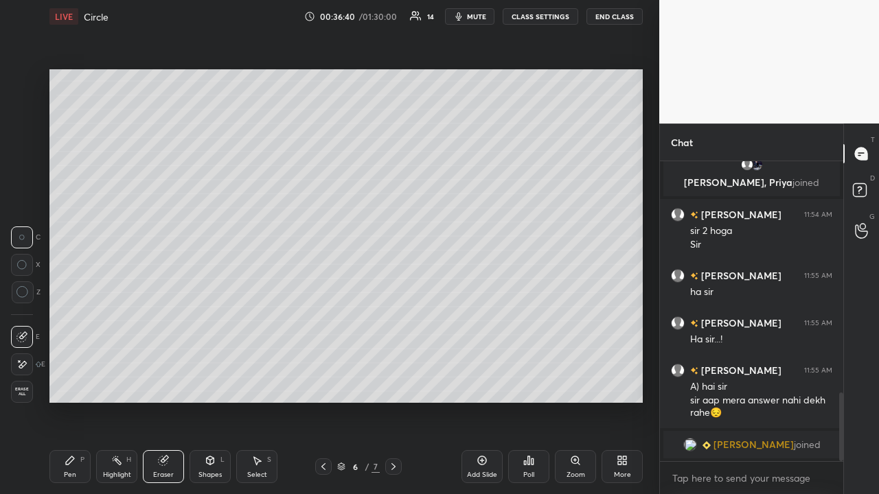
click at [76, 322] on div "Pen P" at bounding box center [69, 466] width 41 height 33
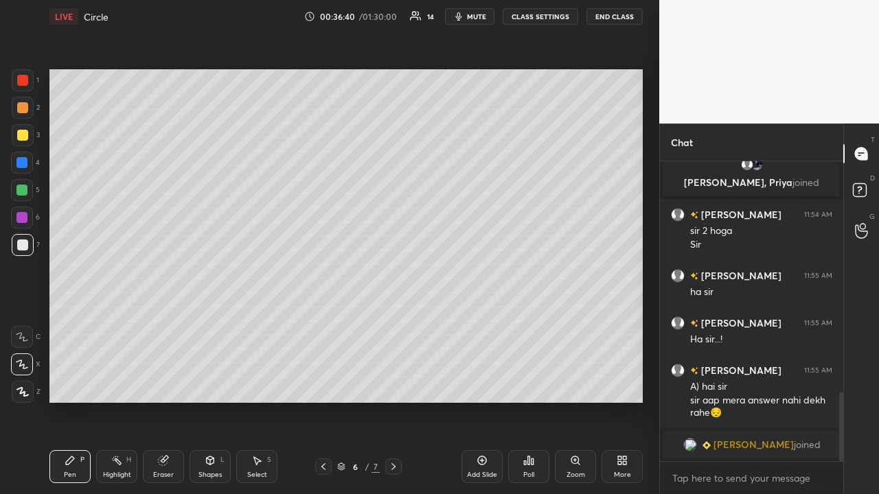
scroll to position [993, 0]
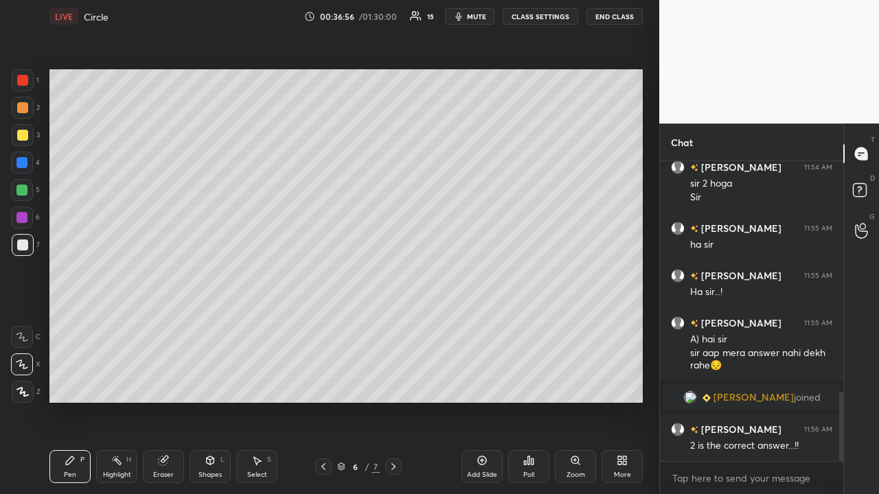
click at [166, 322] on div "Eraser" at bounding box center [163, 466] width 41 height 33
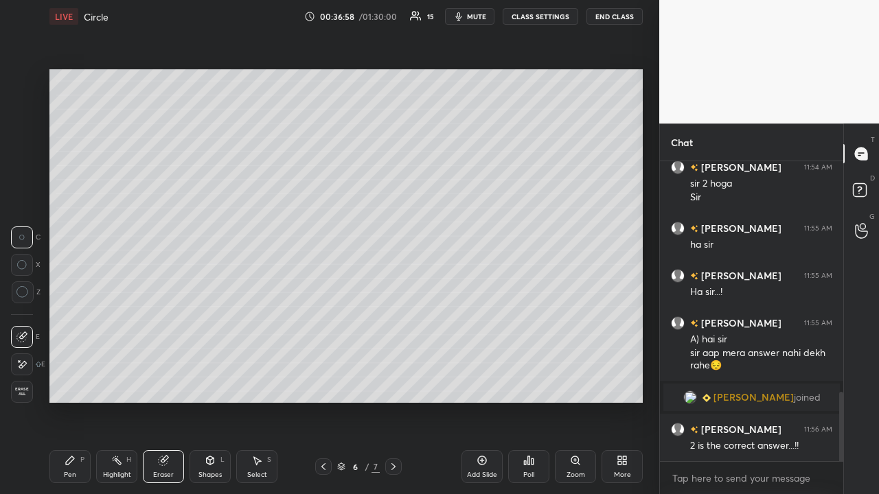
scroll to position [1041, 0]
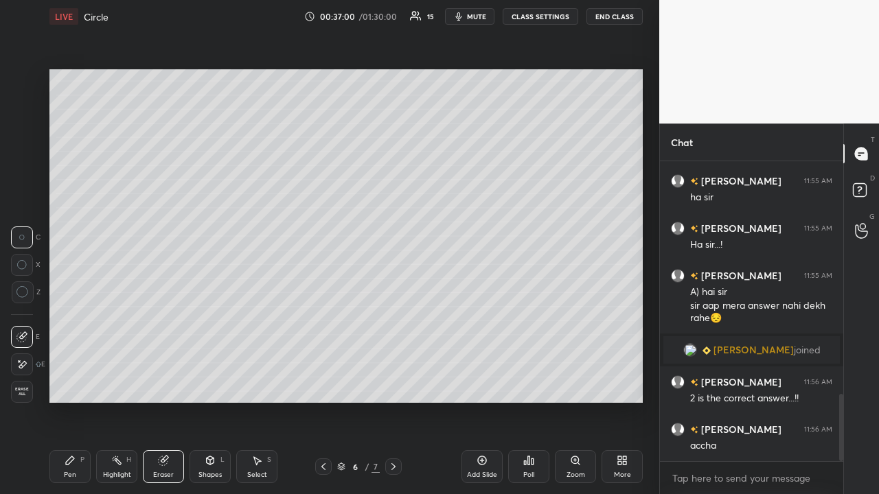
click at [82, 322] on div "Pen P" at bounding box center [69, 466] width 41 height 33
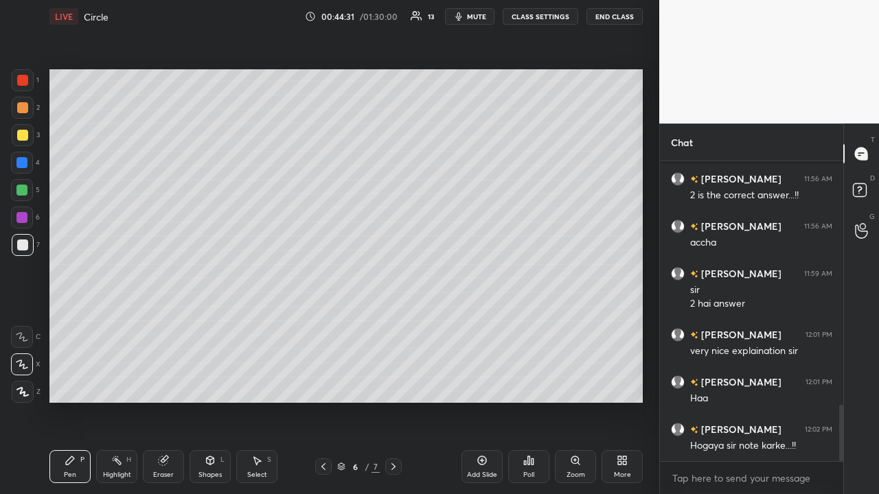
scroll to position [1291, 0]
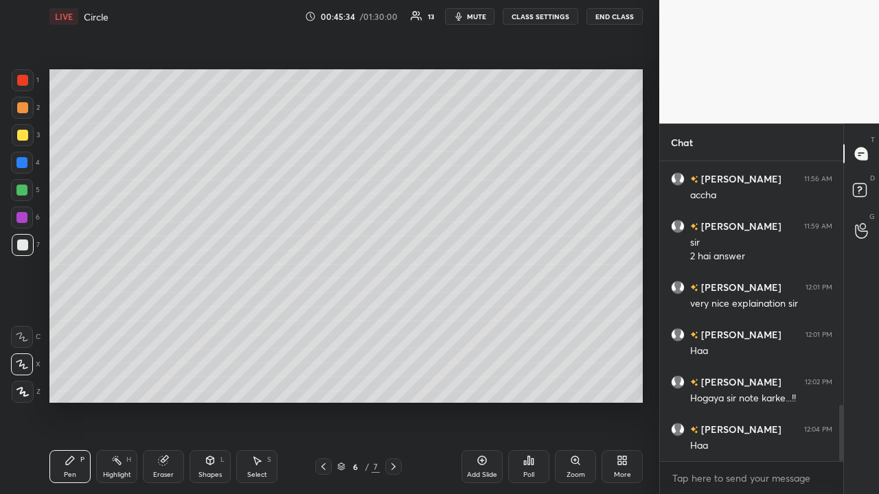
click at [480, 322] on icon at bounding box center [482, 461] width 9 height 9
click at [22, 163] on div at bounding box center [21, 162] width 11 height 11
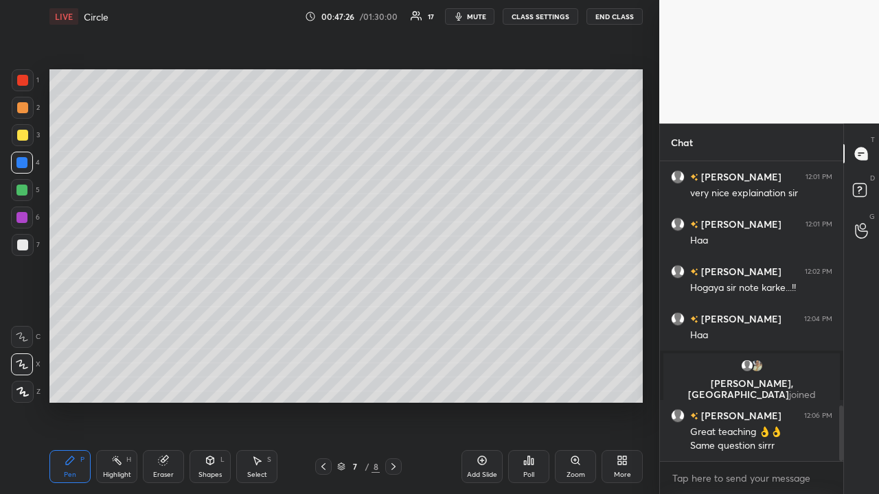
scroll to position [1368, 0]
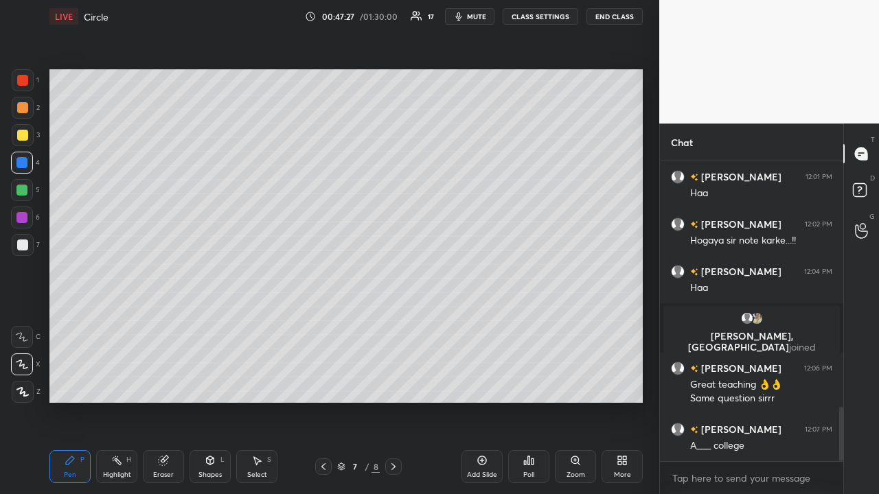
click at [24, 130] on div at bounding box center [22, 135] width 11 height 11
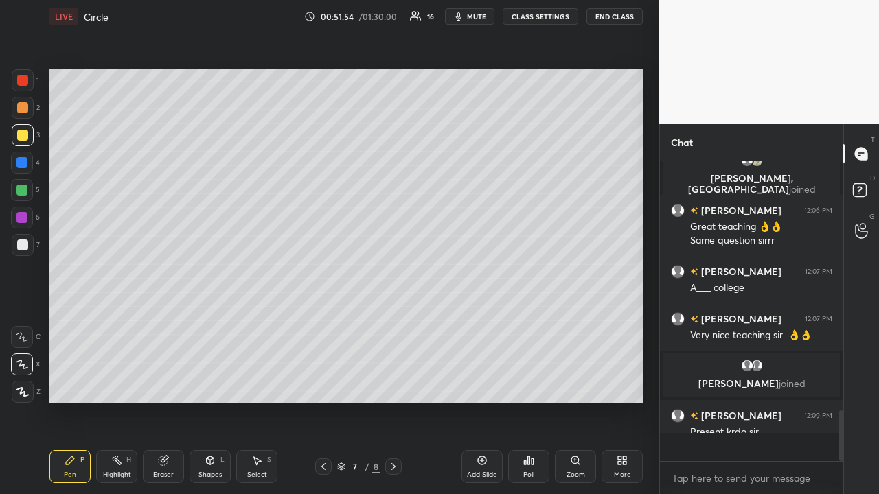
scroll to position [296, 179]
click at [25, 213] on div at bounding box center [21, 217] width 11 height 11
click at [22, 187] on div at bounding box center [21, 190] width 11 height 11
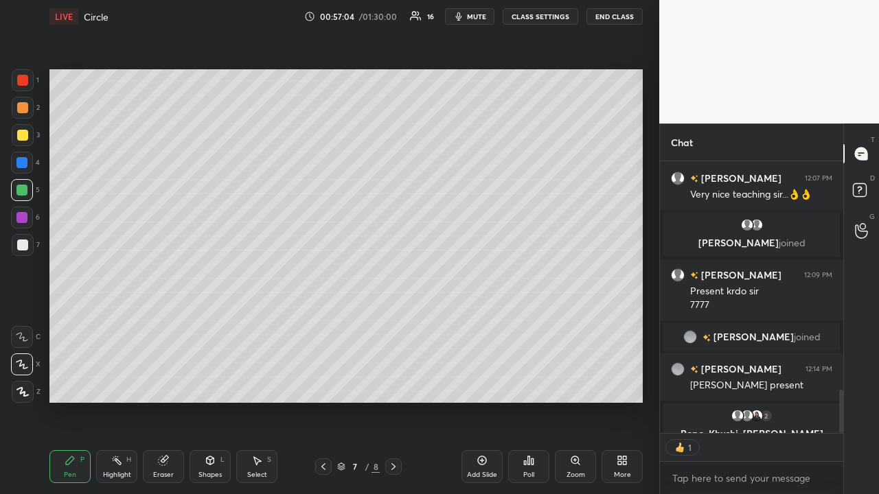
scroll to position [5, 5]
click at [23, 244] on div at bounding box center [22, 245] width 11 height 11
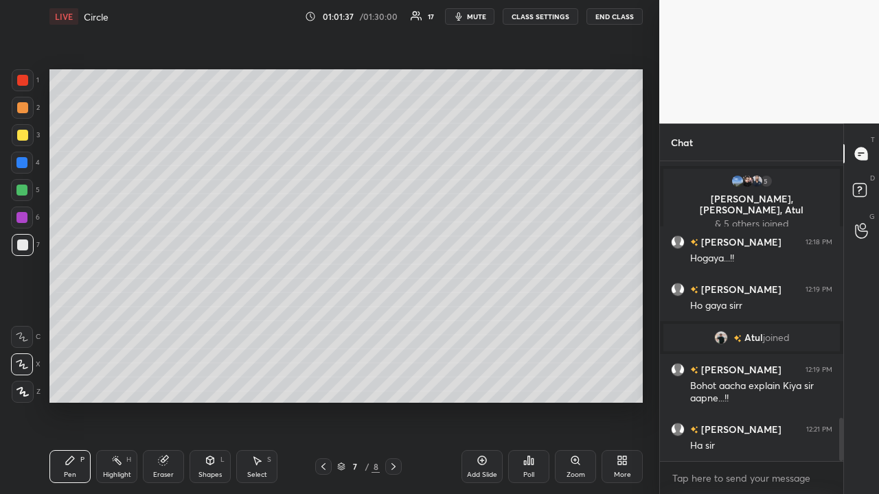
scroll to position [1765, 0]
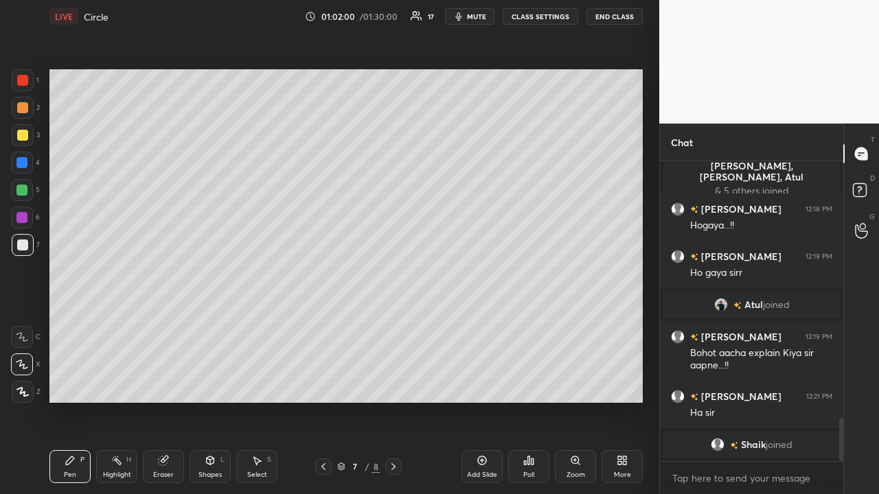
click at [481, 322] on div "Add Slide" at bounding box center [481, 466] width 41 height 33
click at [27, 80] on div at bounding box center [22, 80] width 11 height 11
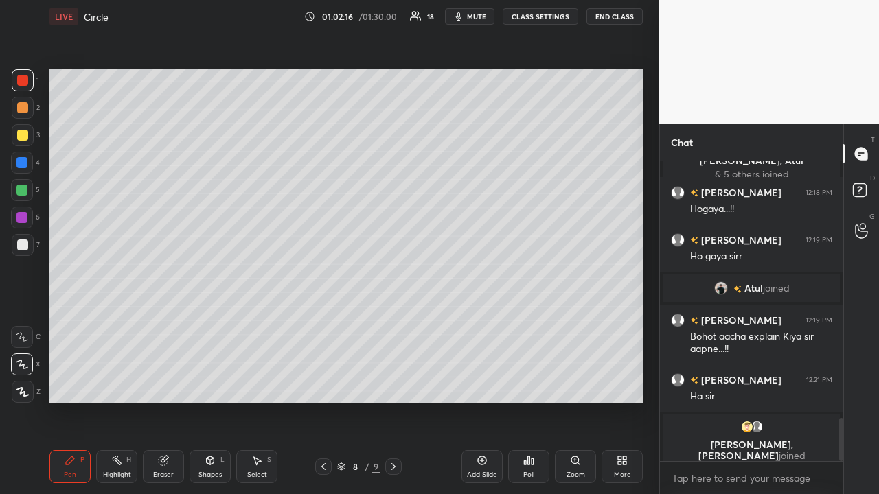
scroll to position [5, 5]
click at [23, 242] on div at bounding box center [22, 245] width 11 height 11
click at [166, 322] on div "Eraser" at bounding box center [163, 475] width 21 height 7
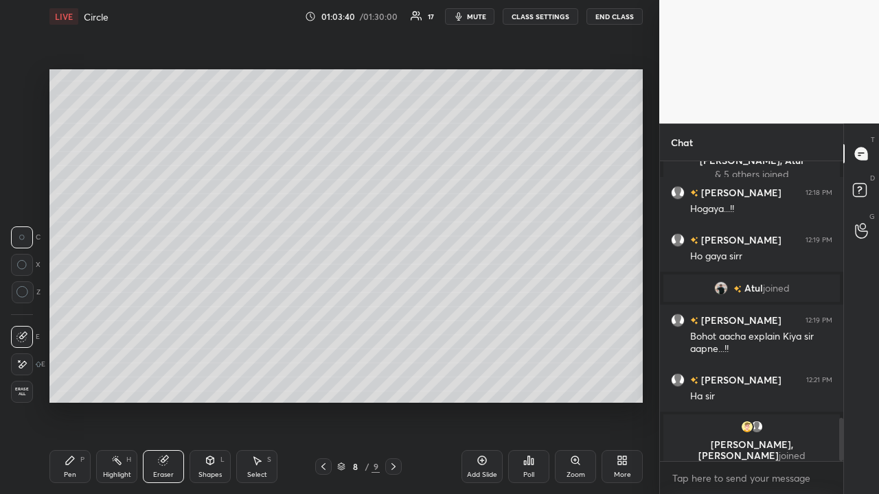
click at [85, 322] on div "Pen P" at bounding box center [69, 466] width 41 height 33
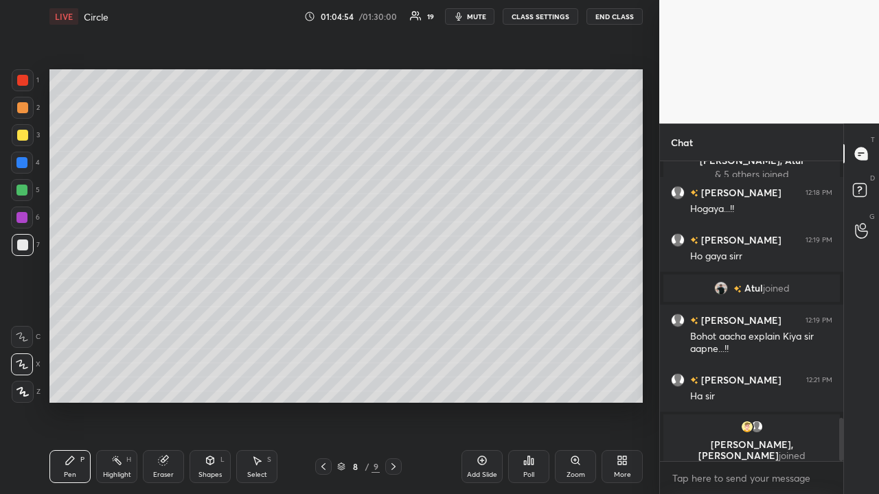
click at [23, 216] on div at bounding box center [21, 217] width 11 height 11
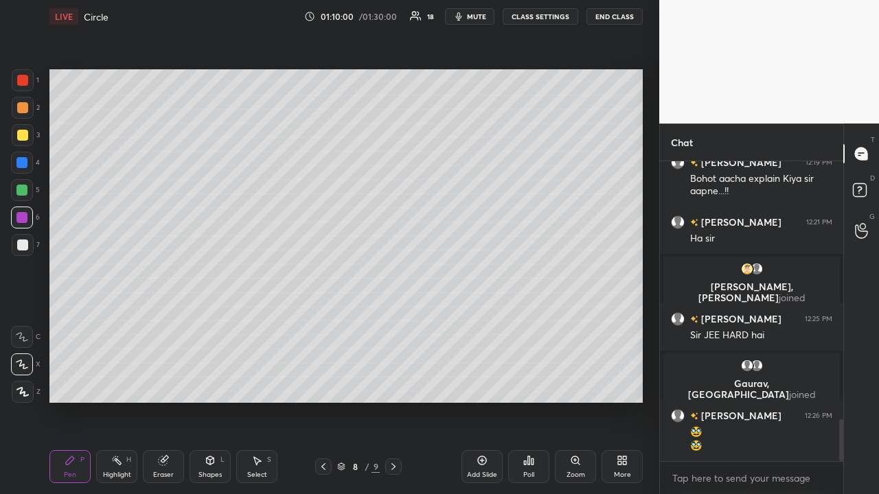
scroll to position [1867, 0]
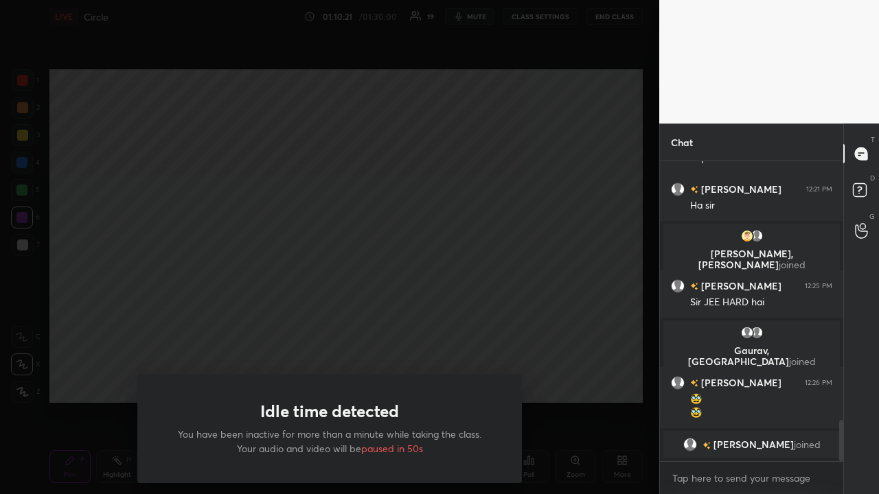
click at [108, 322] on div "Idle time detected You have been inactive for more than a minute while taking t…" at bounding box center [329, 247] width 659 height 494
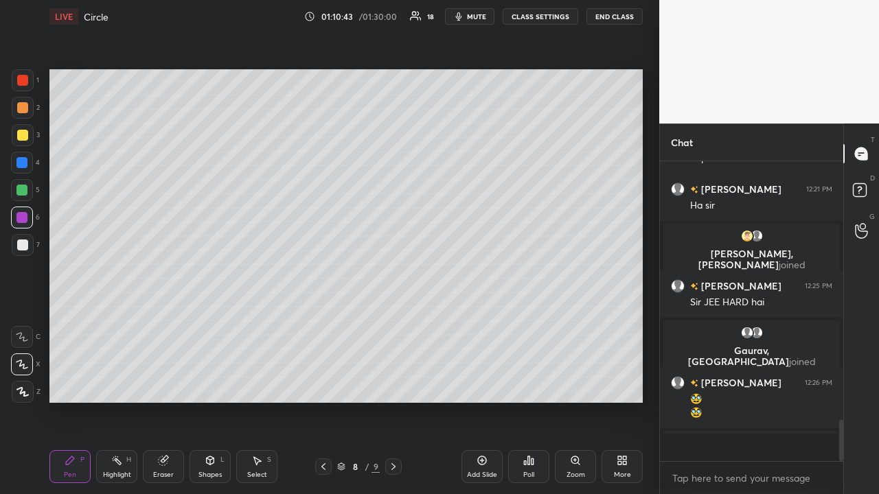
scroll to position [296, 179]
click at [170, 322] on div "Eraser" at bounding box center [163, 466] width 41 height 33
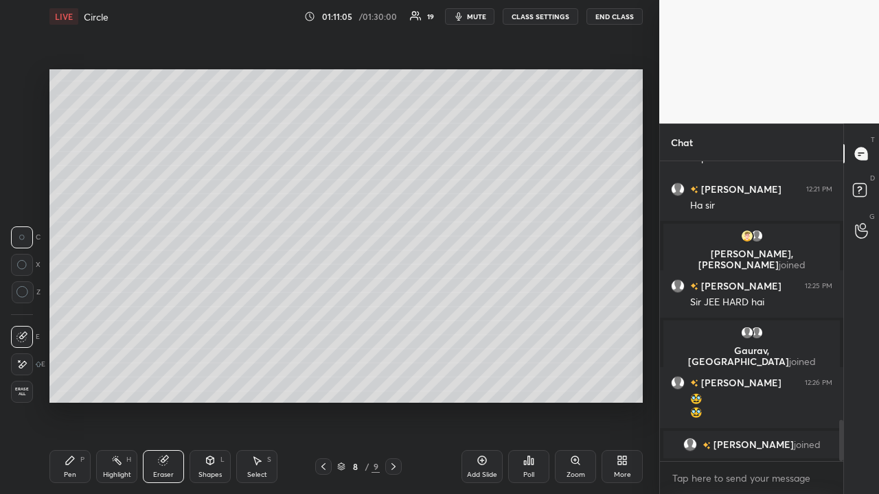
click at [259, 322] on div "Select" at bounding box center [257, 475] width 20 height 7
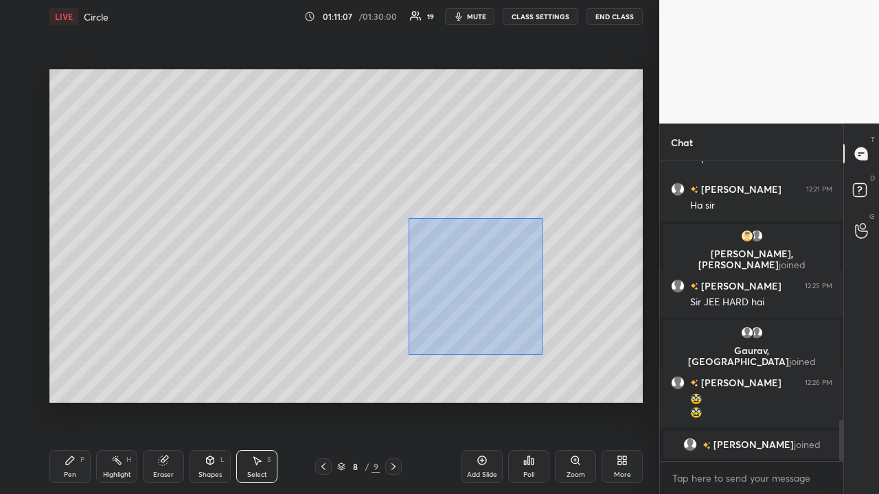
click at [405, 322] on div "0 ° Undo Copy Duplicate Duplicate to new slide Delete" at bounding box center [345, 236] width 593 height 334
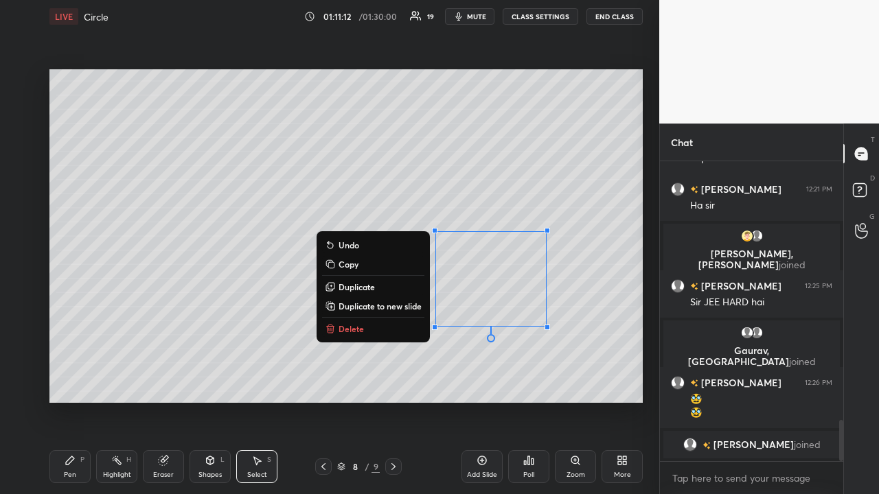
click at [371, 322] on button "Delete" at bounding box center [373, 329] width 102 height 16
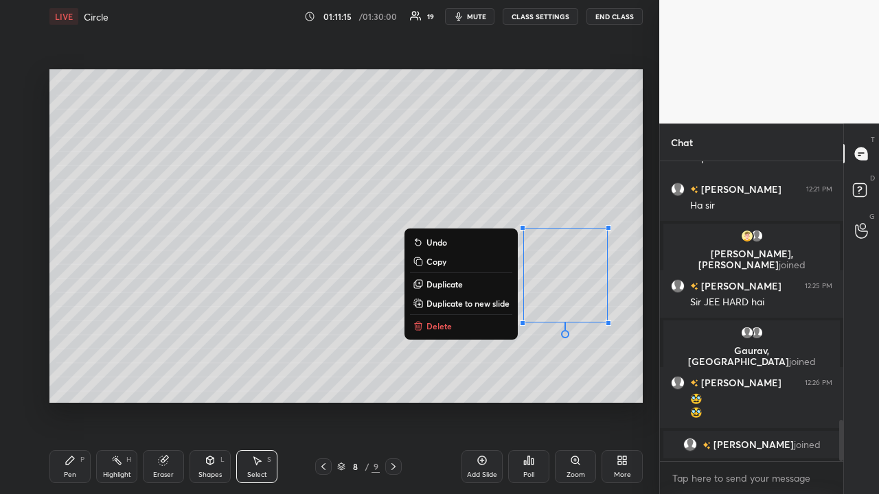
click at [459, 322] on button "Delete" at bounding box center [461, 326] width 102 height 16
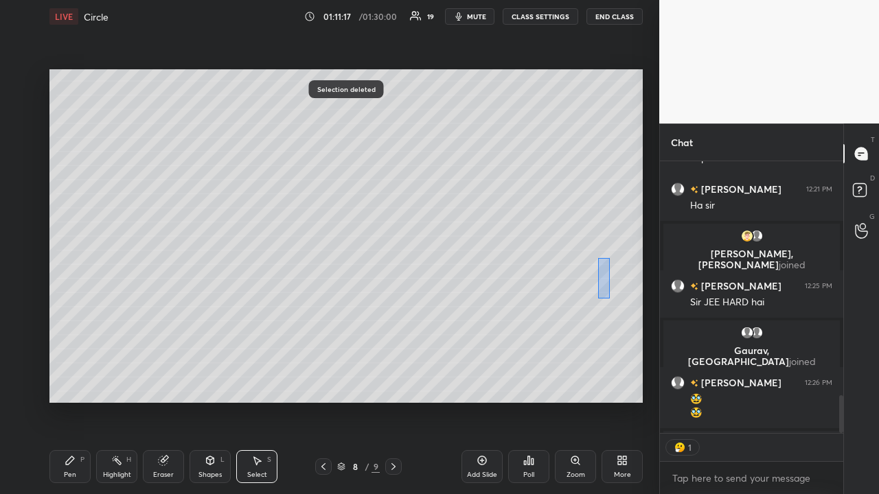
scroll to position [5, 5]
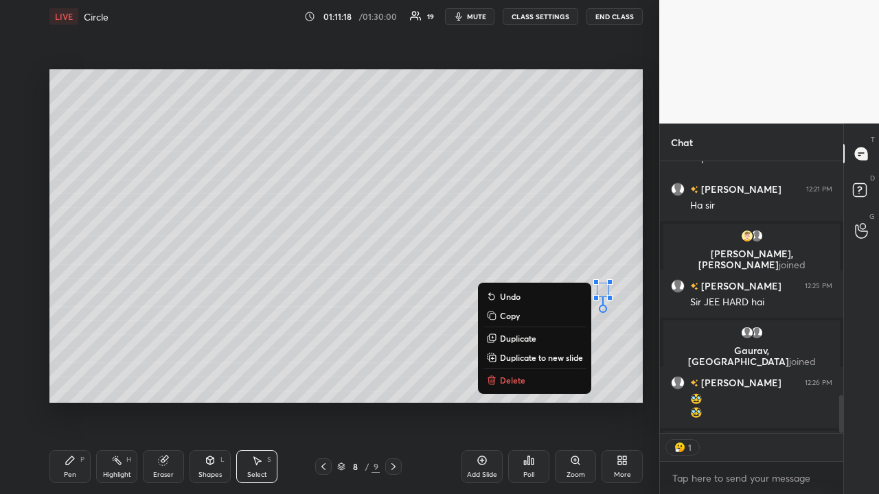
click at [492, 322] on p "Delete" at bounding box center [512, 380] width 25 height 11
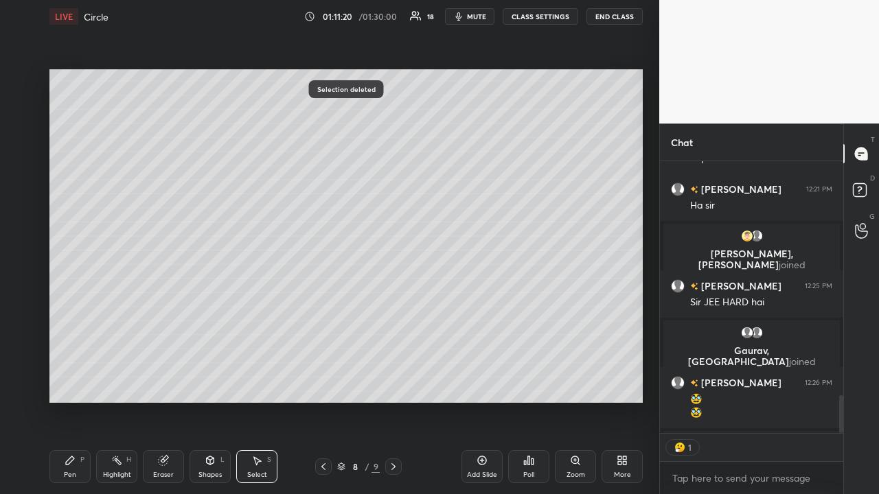
click at [75, 322] on div "Pen P" at bounding box center [69, 466] width 41 height 33
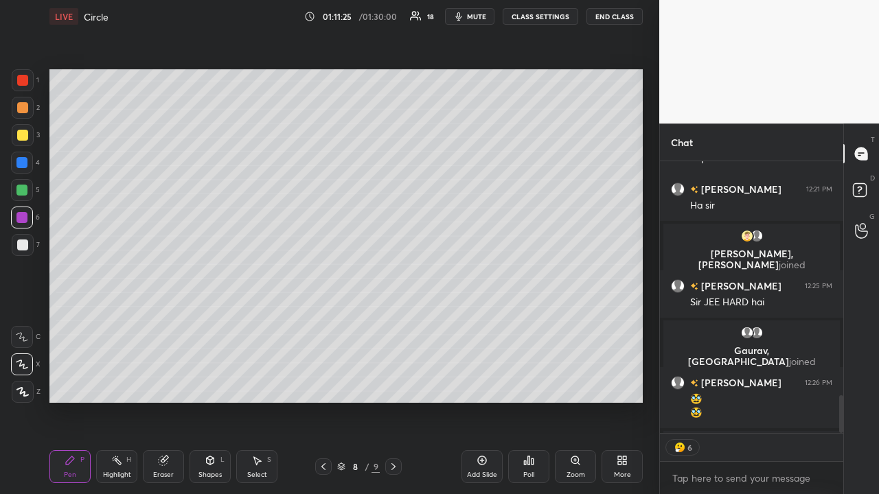
click at [23, 189] on div at bounding box center [21, 190] width 11 height 11
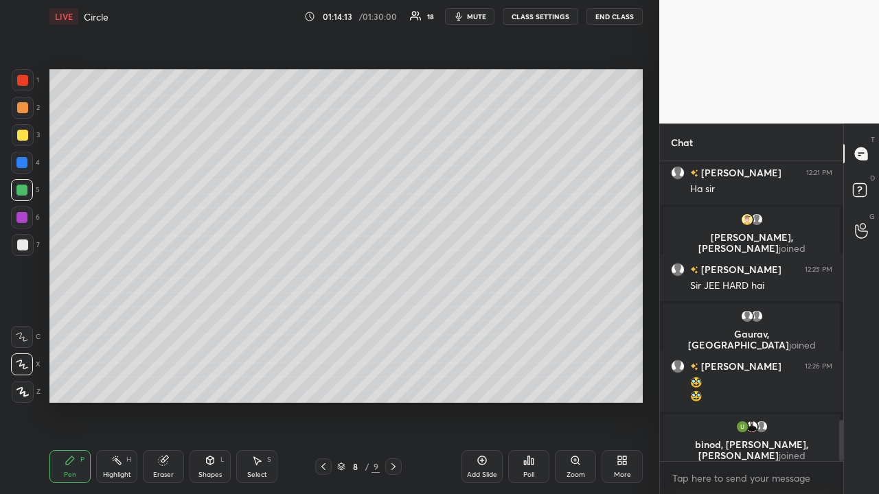
scroll to position [1895, 0]
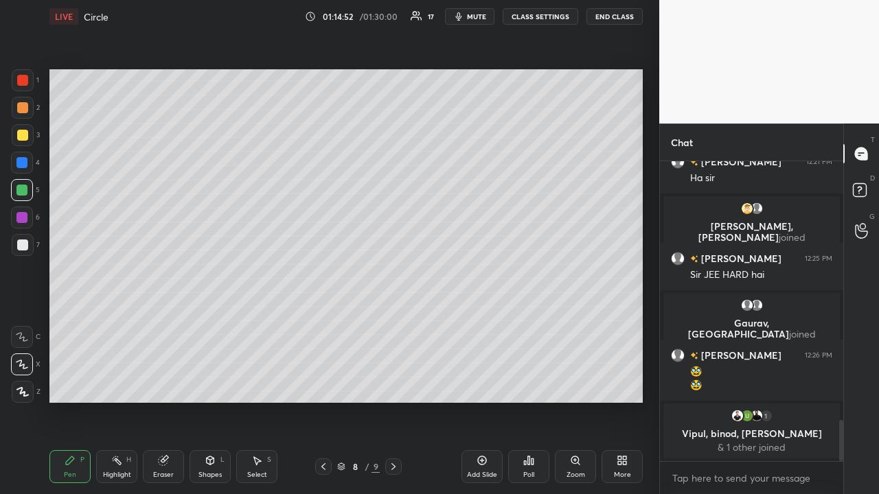
click at [23, 243] on div at bounding box center [22, 245] width 11 height 11
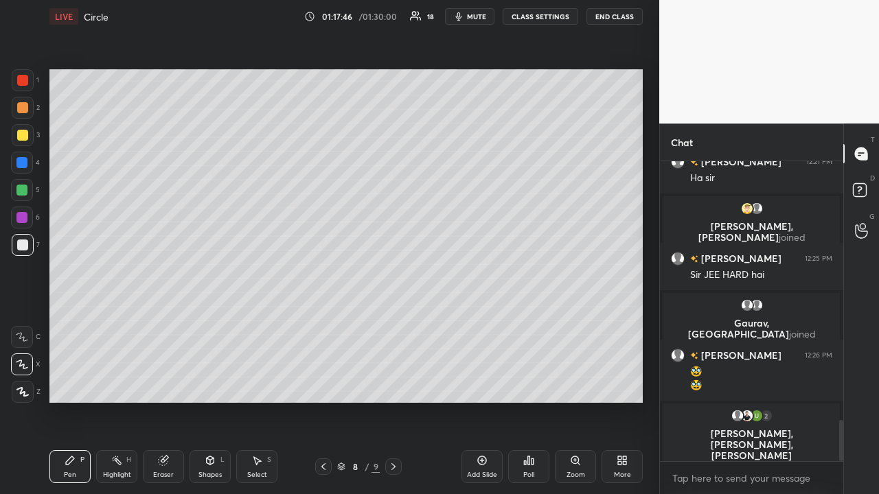
click at [165, 322] on div "Eraser" at bounding box center [163, 475] width 21 height 7
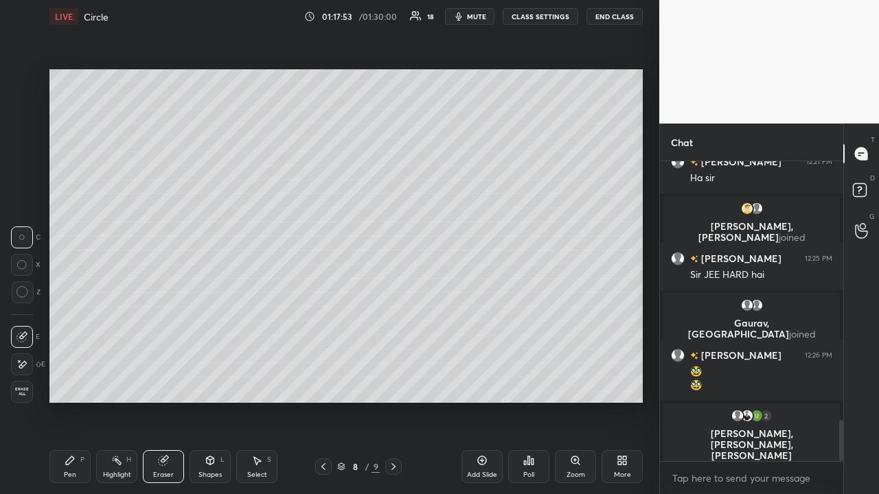
click at [78, 322] on div "Pen P" at bounding box center [69, 466] width 41 height 33
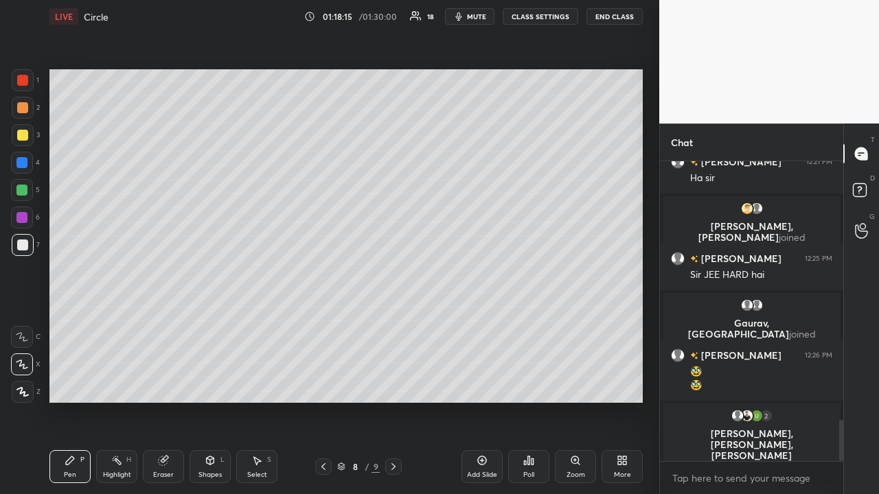
click at [25, 161] on div at bounding box center [21, 162] width 11 height 11
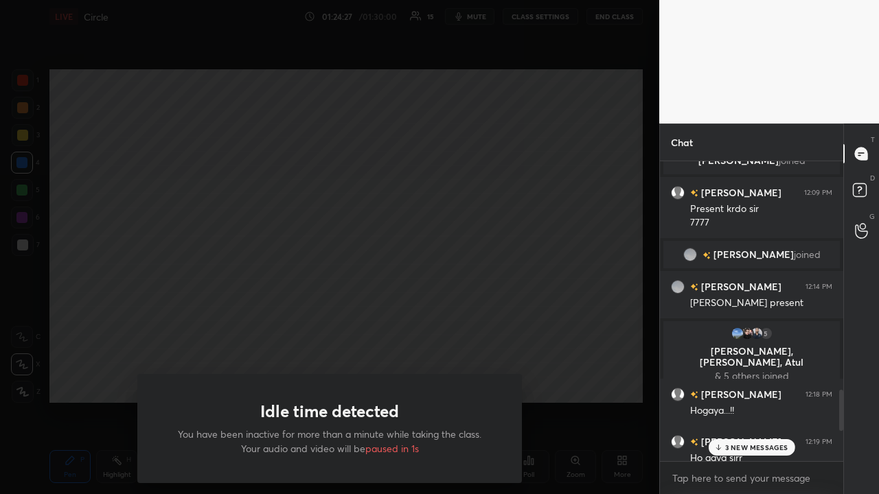
scroll to position [1567, 0]
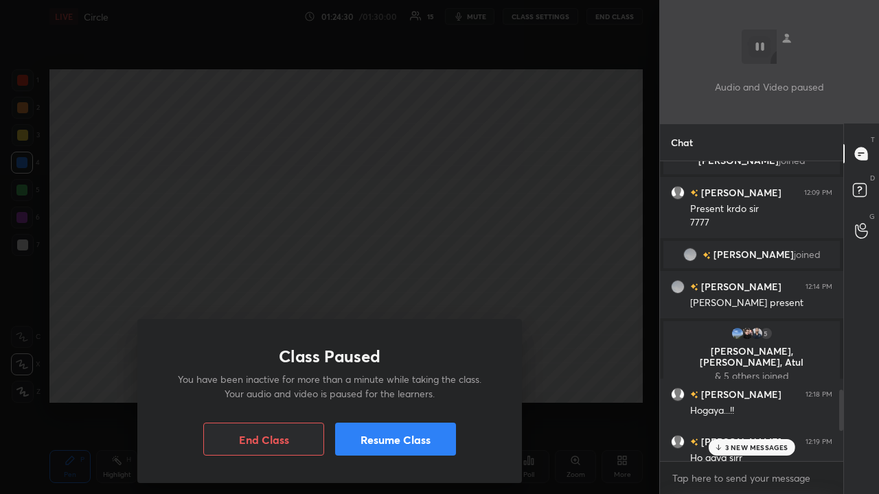
click at [492, 322] on div "Class Paused You have been inactive for more than a minute while taking the cla…" at bounding box center [329, 247] width 659 height 494
click at [112, 322] on div "Class Paused You have been inactive for more than a minute while taking the cla…" at bounding box center [329, 247] width 659 height 494
click at [276, 322] on button "End Class" at bounding box center [263, 439] width 121 height 33
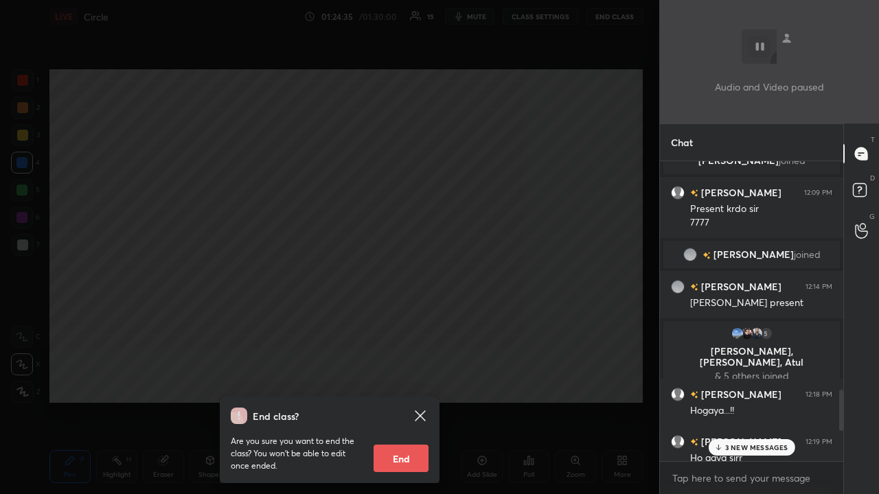
click at [395, 322] on button "End" at bounding box center [400, 458] width 55 height 27
type textarea "x"
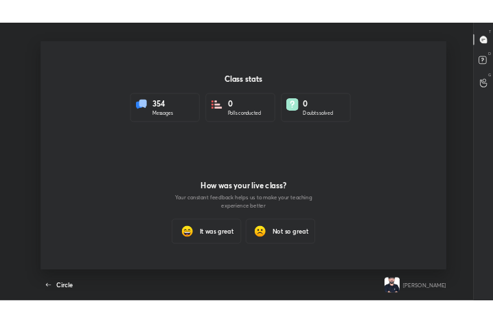
scroll to position [406, 868]
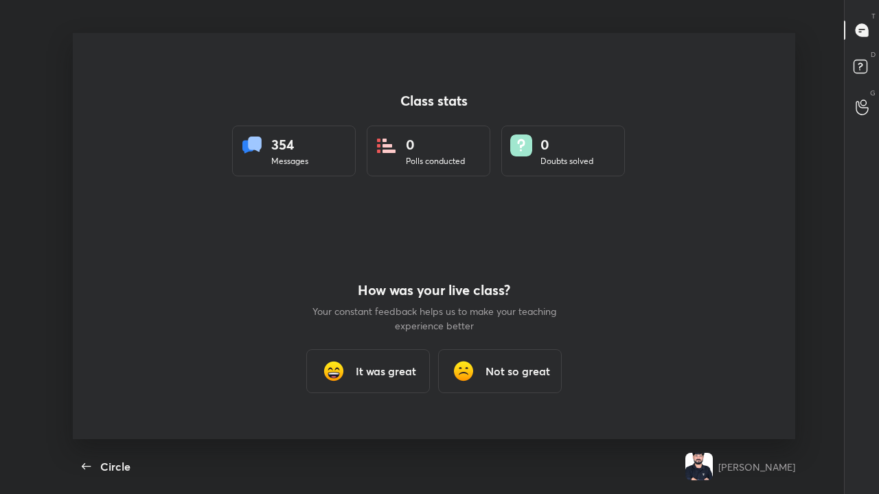
click at [379, 322] on h3 "It was great" at bounding box center [386, 371] width 60 height 16
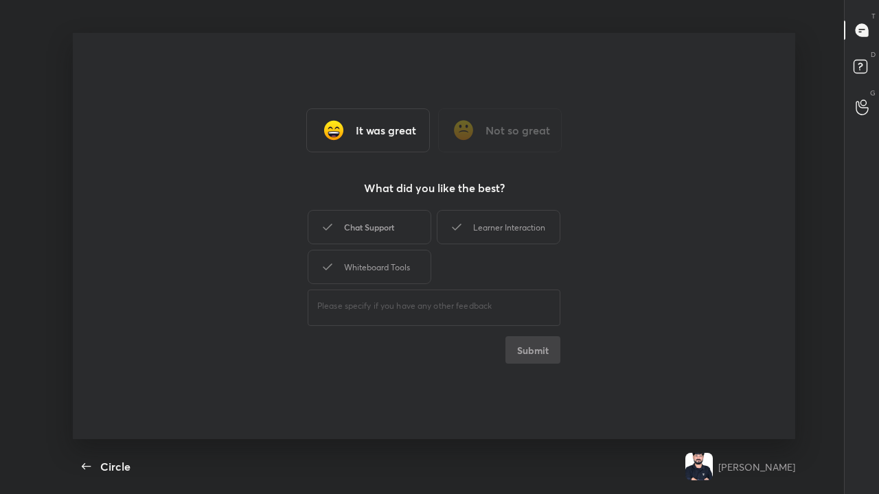
click at [400, 227] on div "Chat Support" at bounding box center [370, 227] width 124 height 34
click at [492, 322] on button "Submit" at bounding box center [532, 349] width 55 height 27
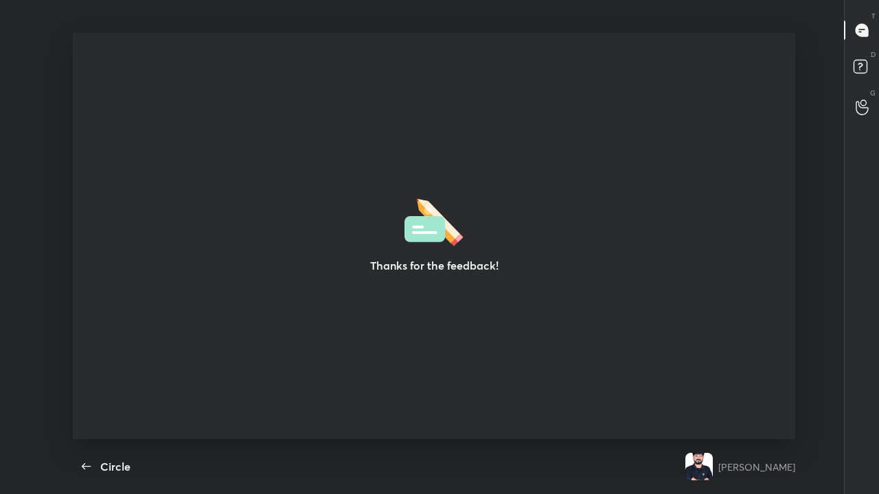
click at [492, 322] on img at bounding box center [698, 466] width 27 height 27
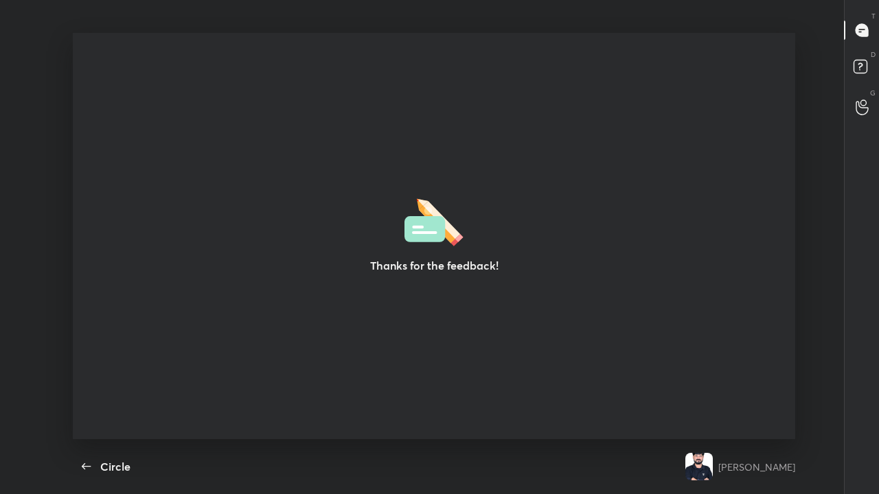
click at [492, 322] on img at bounding box center [698, 466] width 27 height 27
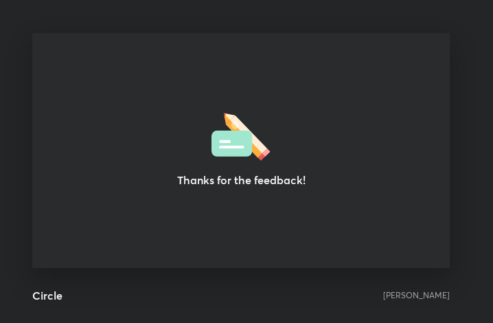
scroll to position [68423, 68176]
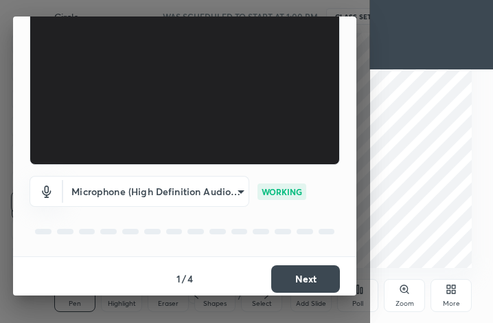
scroll to position [128, 0]
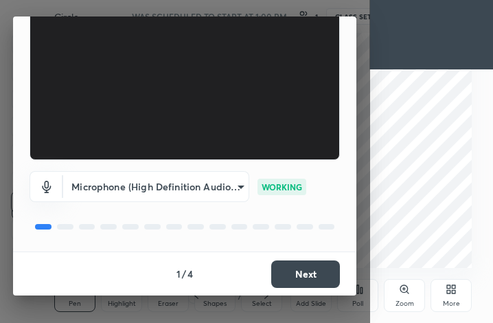
click at [305, 271] on button "Next" at bounding box center [305, 273] width 69 height 27
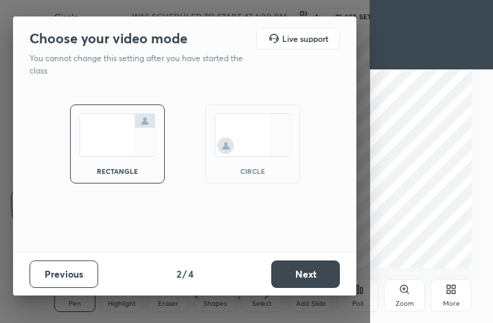
click at [310, 271] on button "Next" at bounding box center [305, 273] width 69 height 27
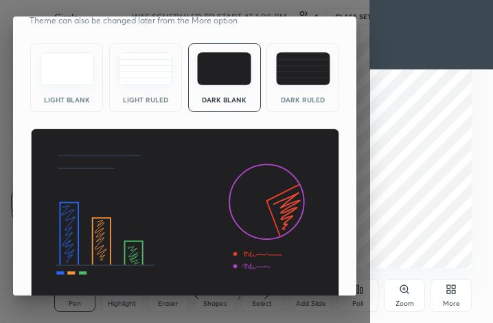
scroll to position [89, 0]
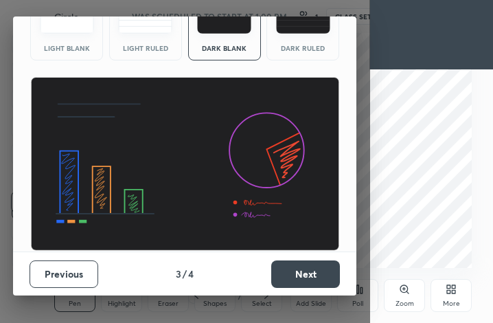
click at [311, 273] on button "Next" at bounding box center [305, 273] width 69 height 27
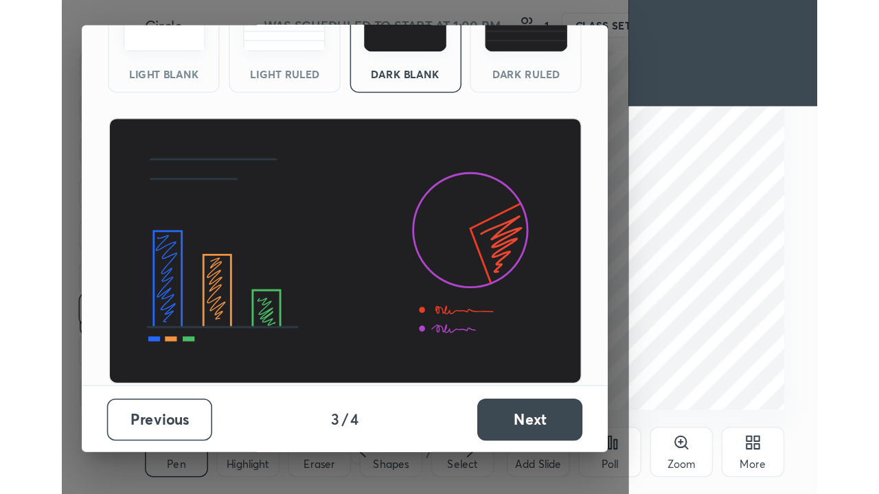
scroll to position [0, 0]
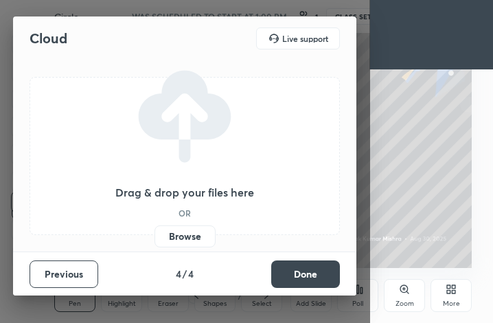
click at [312, 275] on button "Done" at bounding box center [305, 273] width 69 height 27
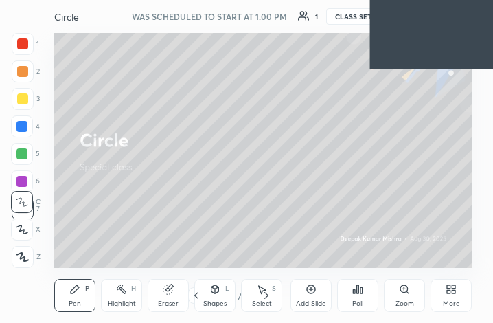
click at [451, 297] on div "More" at bounding box center [450, 295] width 41 height 33
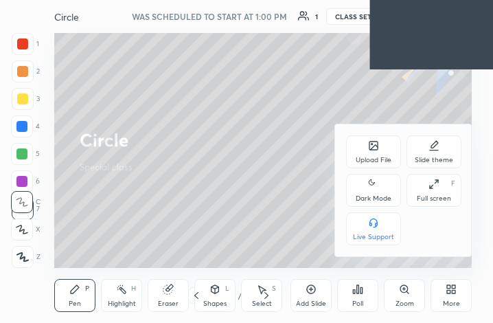
click at [437, 189] on icon at bounding box center [433, 184] width 11 height 11
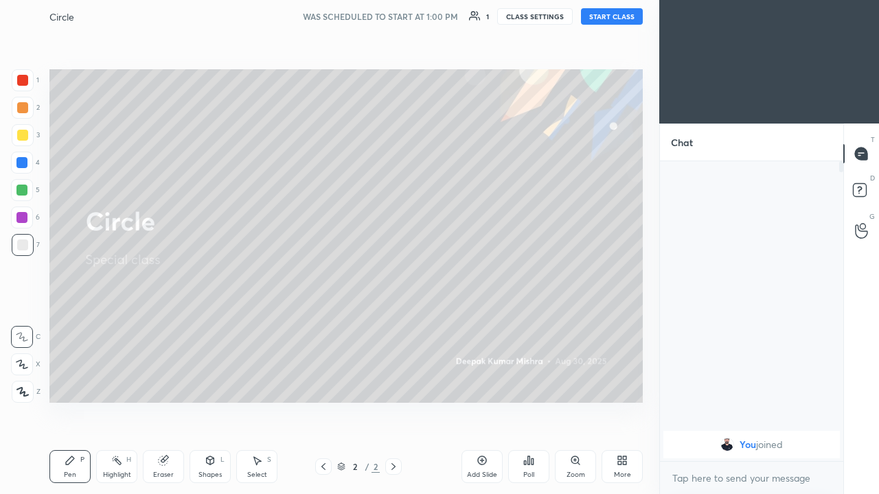
click at [492, 14] on button "START CLASS" at bounding box center [612, 16] width 62 height 16
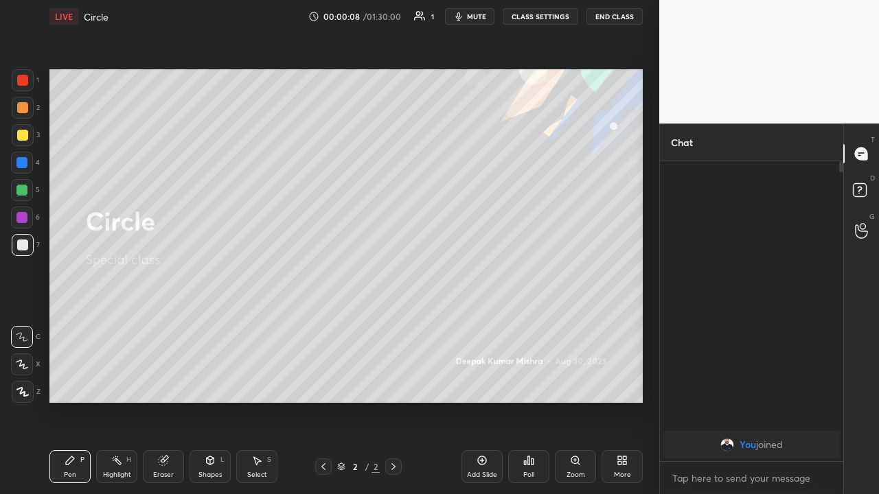
click at [479, 322] on div "Add Slide" at bounding box center [481, 466] width 41 height 33
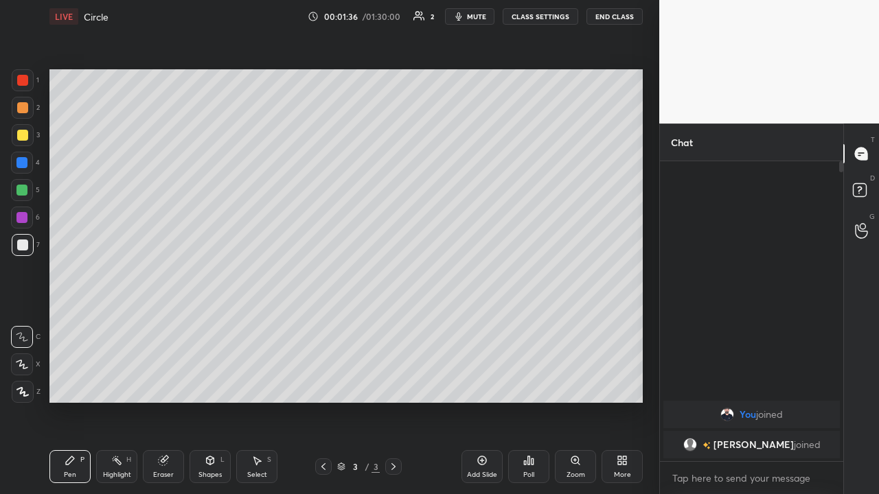
click at [23, 133] on div at bounding box center [22, 135] width 11 height 11
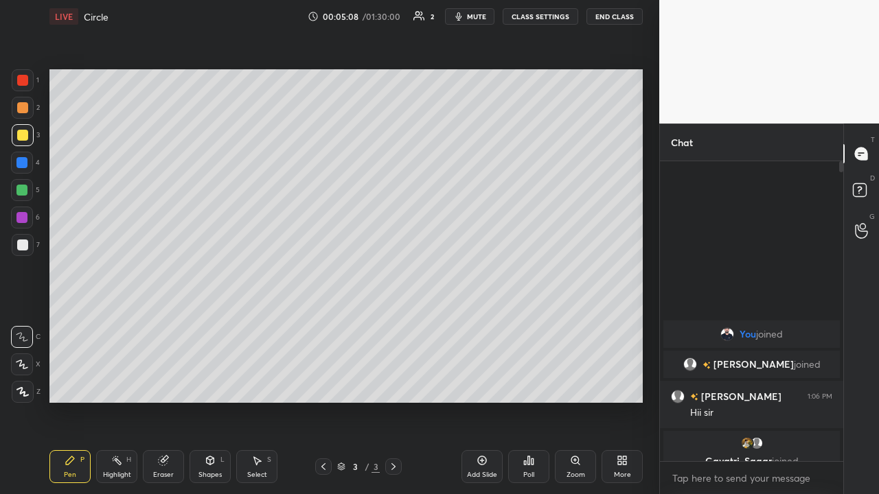
click at [21, 189] on div at bounding box center [21, 190] width 11 height 11
click at [492, 306] on div "Setting up your live class Poll for secs No correct answer Start poll" at bounding box center [346, 236] width 604 height 406
click at [21, 244] on div at bounding box center [22, 245] width 11 height 11
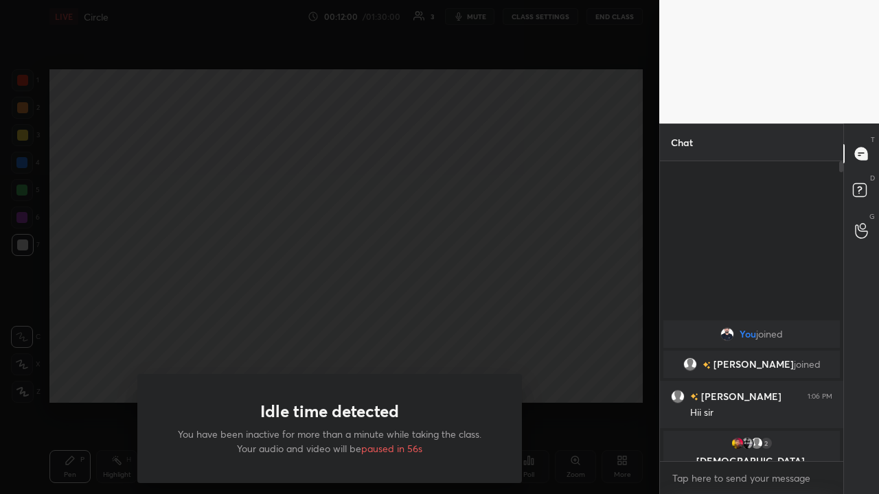
click at [110, 322] on div "Idle time detected You have been inactive for more than a minute while taking t…" at bounding box center [329, 247] width 659 height 494
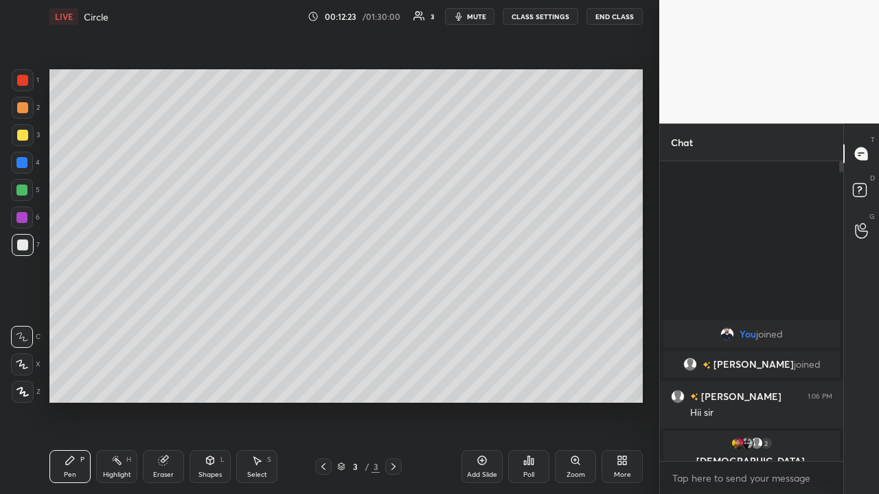
click at [478, 322] on icon at bounding box center [482, 461] width 9 height 9
click at [23, 240] on div at bounding box center [22, 245] width 11 height 11
click at [21, 217] on div at bounding box center [21, 217] width 11 height 11
click at [22, 189] on div at bounding box center [21, 190] width 11 height 11
click at [23, 134] on div at bounding box center [22, 135] width 11 height 11
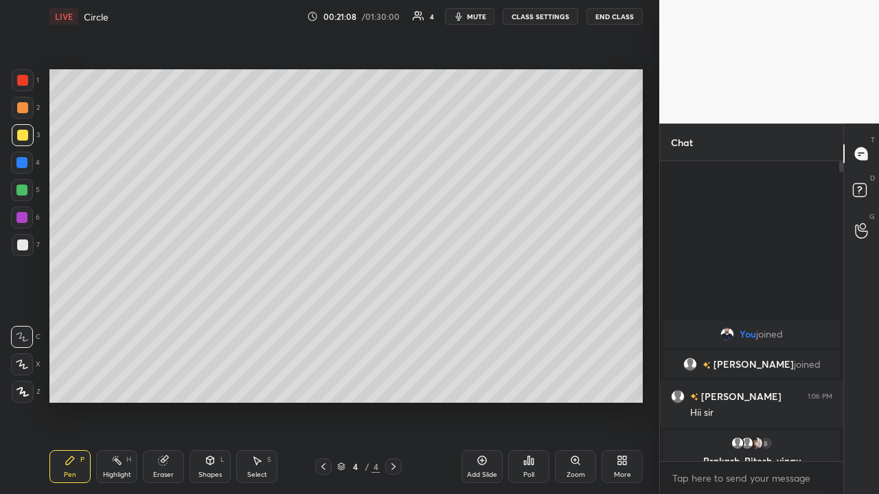
click at [161, 322] on div "Eraser" at bounding box center [163, 466] width 41 height 33
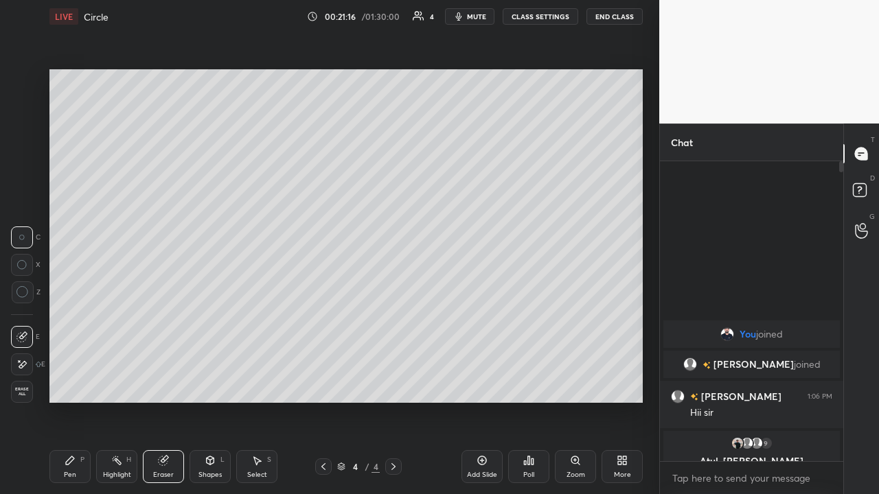
click at [74, 322] on icon at bounding box center [70, 460] width 11 height 11
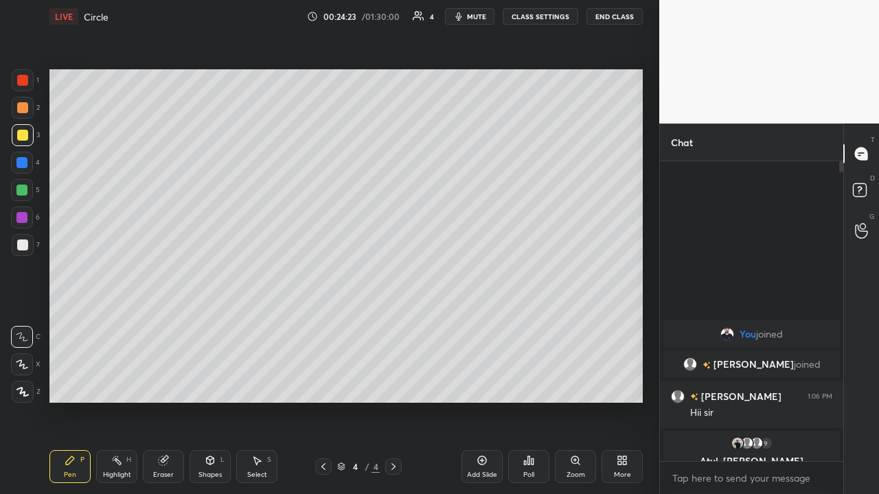
click at [483, 322] on icon at bounding box center [481, 460] width 11 height 11
click at [21, 188] on div at bounding box center [21, 190] width 11 height 11
click at [21, 216] on div at bounding box center [21, 217] width 11 height 11
click at [492, 150] on icon at bounding box center [861, 154] width 12 height 12
click at [23, 189] on div at bounding box center [21, 190] width 11 height 11
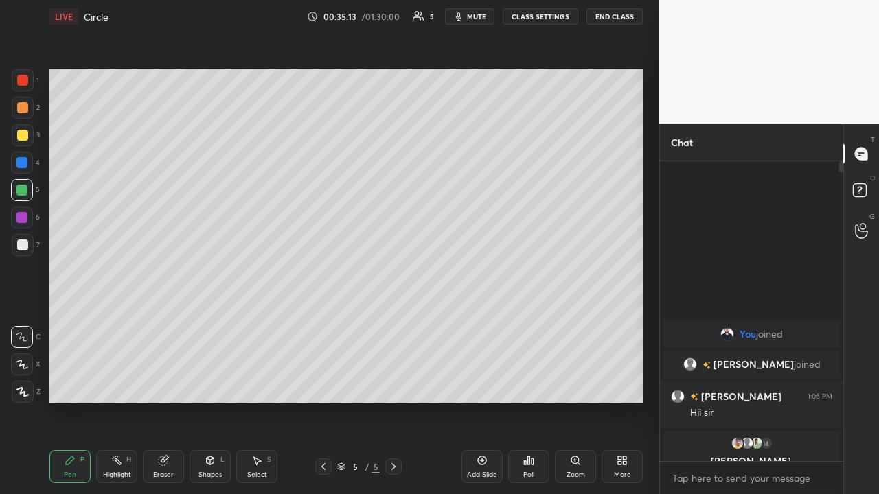
click at [484, 322] on div "Add Slide" at bounding box center [481, 466] width 41 height 33
click at [25, 129] on div at bounding box center [23, 135] width 22 height 22
click at [25, 188] on div at bounding box center [21, 190] width 11 height 11
click at [23, 322] on icon at bounding box center [22, 365] width 12 height 10
click at [23, 242] on div at bounding box center [22, 245] width 11 height 11
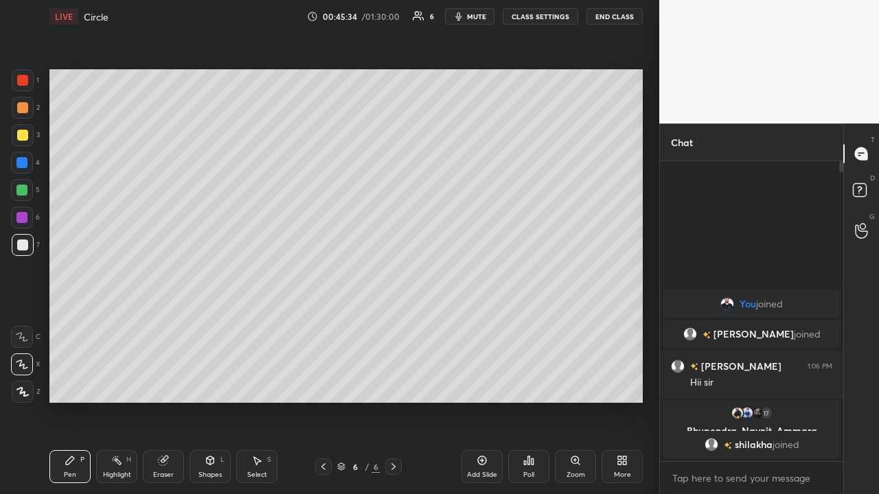
click at [23, 188] on div at bounding box center [21, 190] width 11 height 11
click at [170, 322] on div "Eraser" at bounding box center [163, 466] width 41 height 33
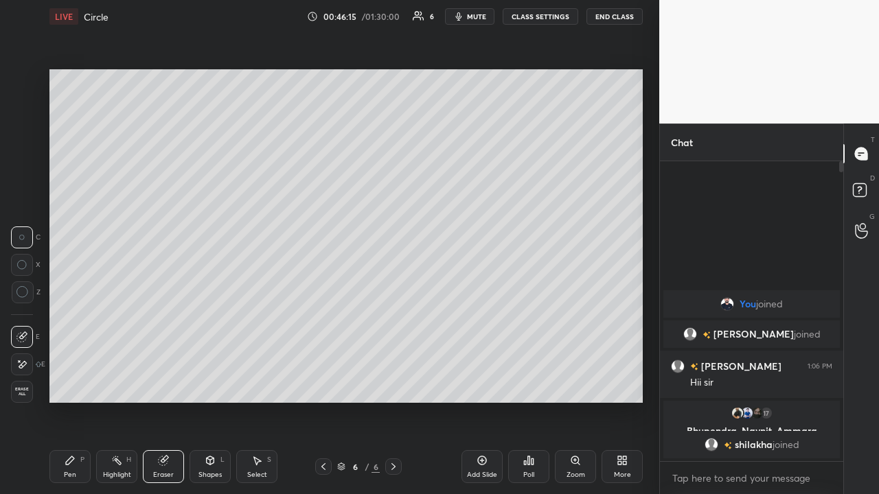
click at [79, 322] on div "Pen P" at bounding box center [69, 466] width 41 height 33
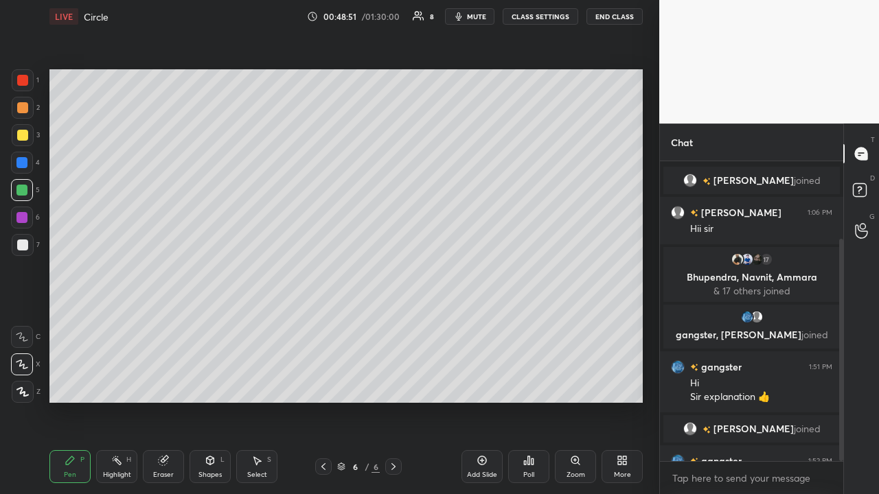
scroll to position [104, 0]
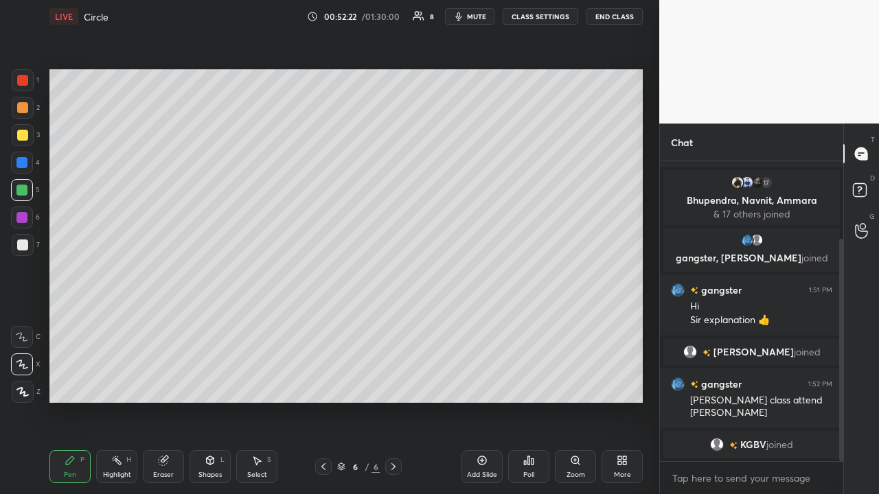
click at [23, 158] on div at bounding box center [21, 162] width 11 height 11
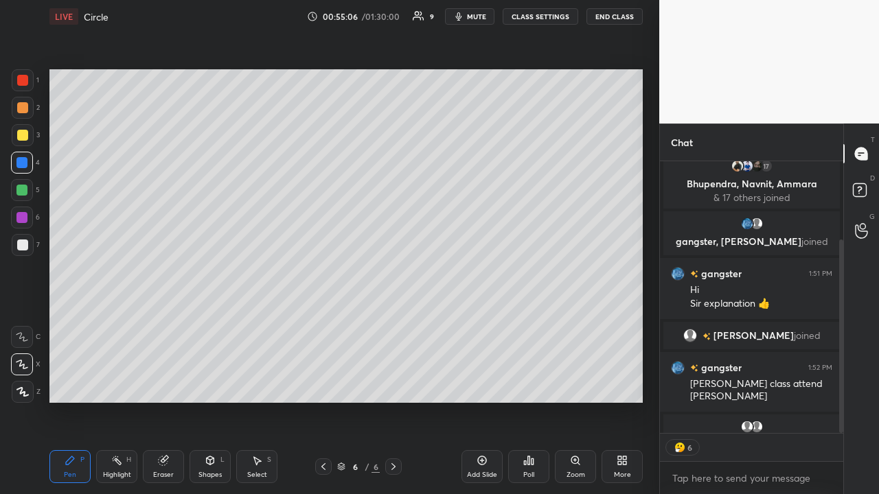
scroll to position [296, 179]
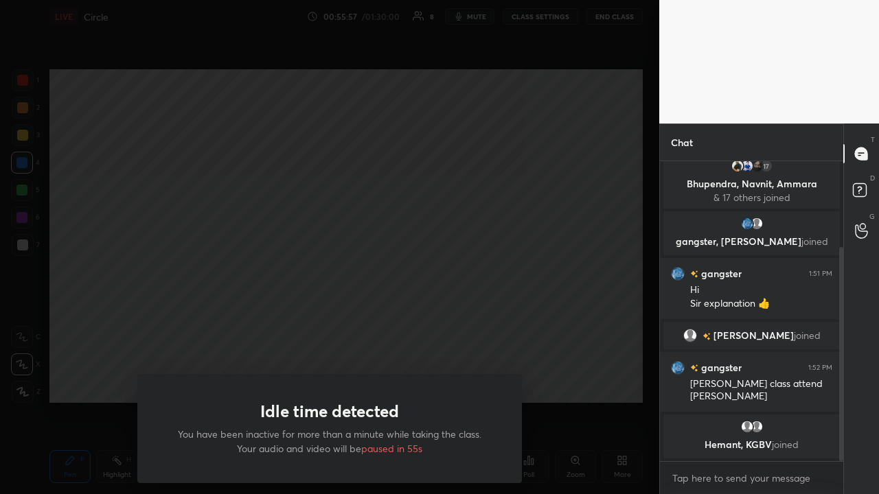
click at [98, 322] on div "Idle time detected You have been inactive for more than a minute while taking t…" at bounding box center [329, 247] width 659 height 494
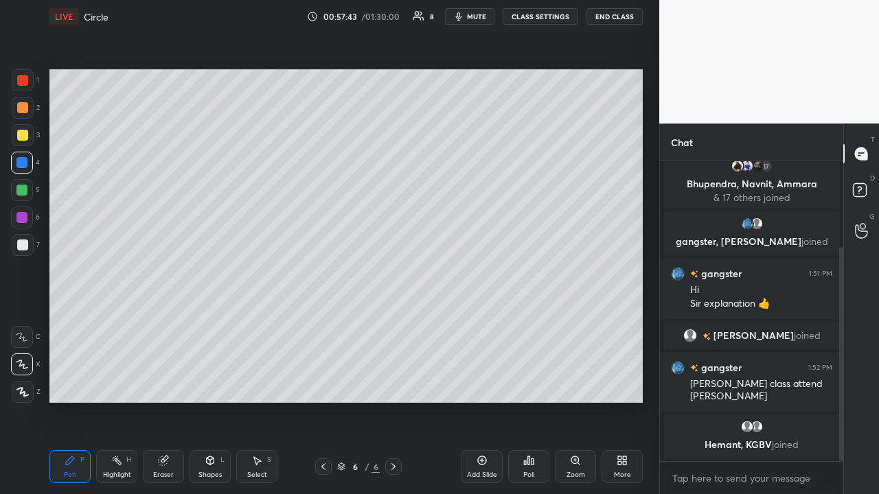
click at [482, 322] on icon at bounding box center [481, 460] width 11 height 11
click at [23, 187] on div at bounding box center [21, 190] width 11 height 11
click at [23, 104] on div at bounding box center [22, 107] width 11 height 11
click at [19, 243] on div at bounding box center [22, 245] width 11 height 11
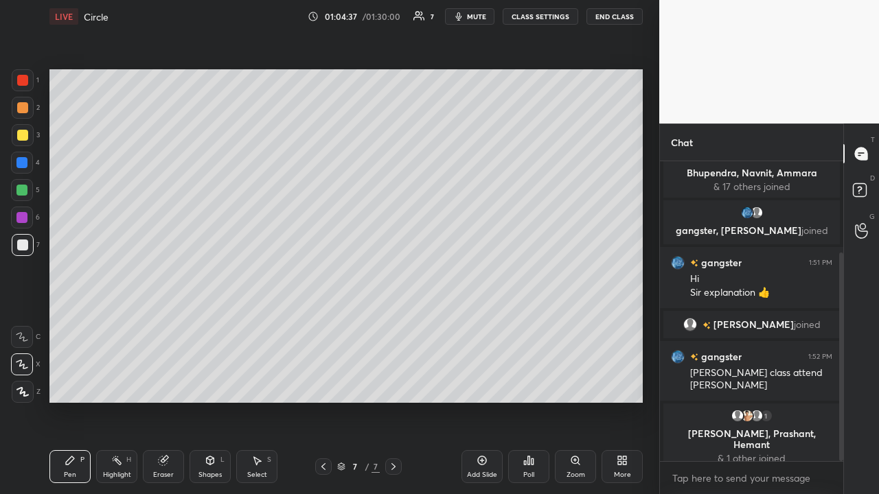
click at [22, 216] on div at bounding box center [21, 217] width 11 height 11
click at [23, 244] on div at bounding box center [22, 245] width 11 height 11
click at [166, 322] on div "Eraser" at bounding box center [163, 466] width 41 height 33
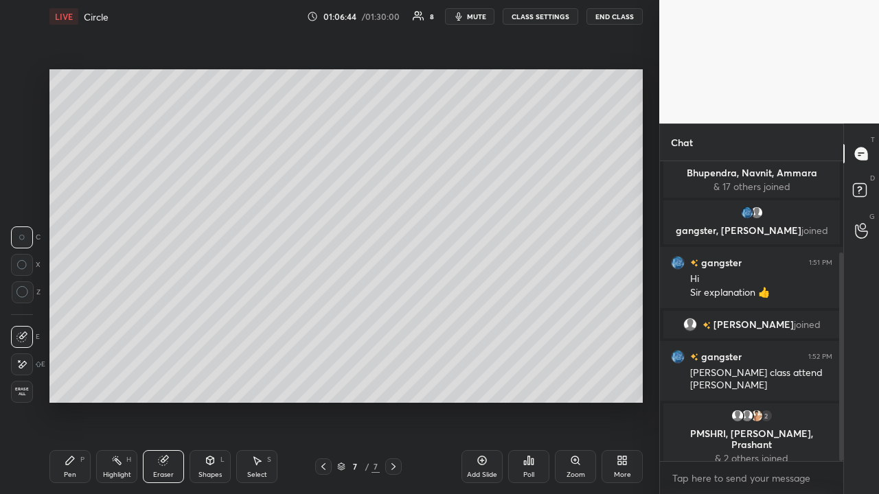
click at [75, 322] on div "Pen P" at bounding box center [69, 466] width 41 height 33
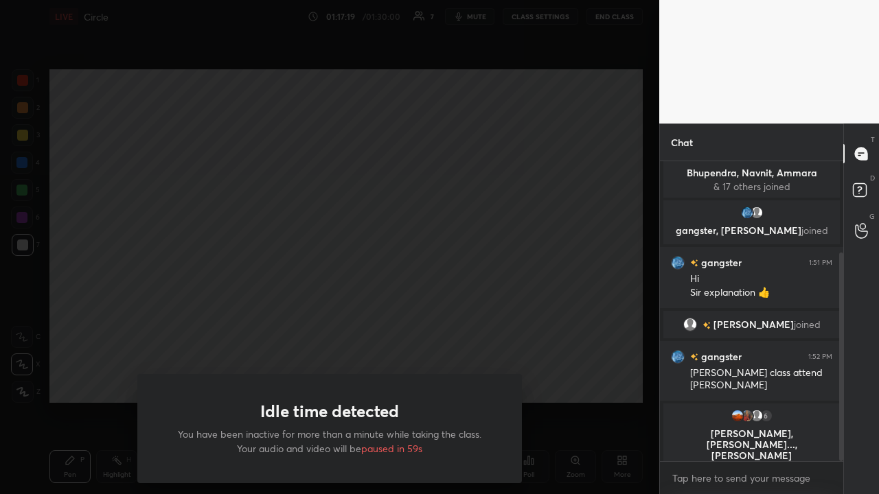
click at [492, 177] on div "Idle time detected You have been inactive for more than a minute while taking t…" at bounding box center [329, 247] width 659 height 494
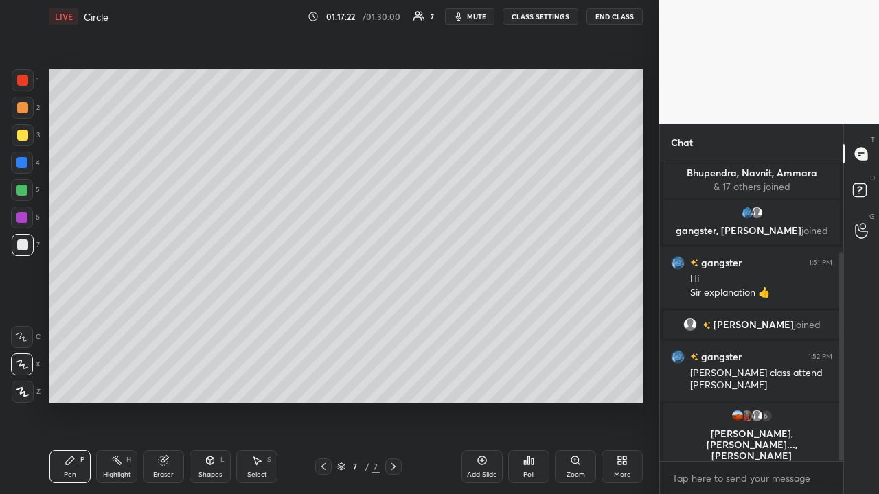
click at [492, 12] on button "End Class" at bounding box center [614, 16] width 56 height 16
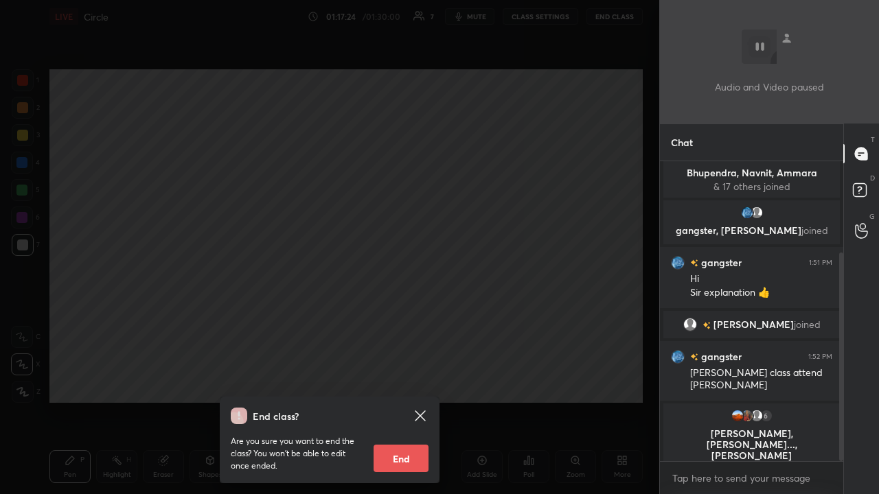
click at [403, 322] on button "End" at bounding box center [400, 458] width 55 height 27
type textarea "x"
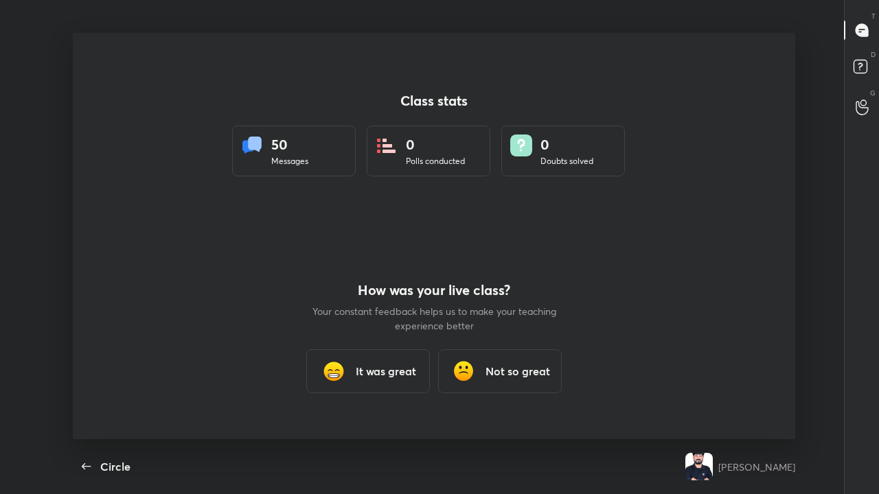
scroll to position [0, 0]
click at [389, 322] on h3 "It was great" at bounding box center [386, 371] width 60 height 16
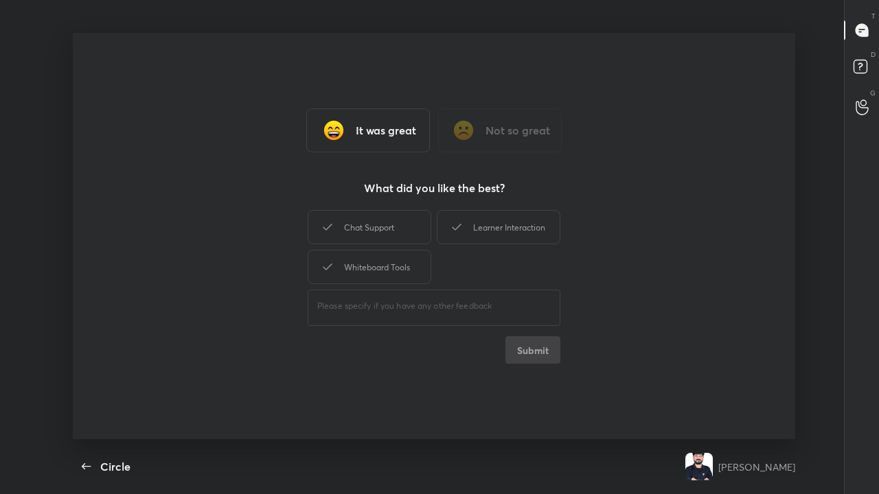
click at [382, 221] on div "Chat Support" at bounding box center [370, 227] width 124 height 34
click at [492, 322] on button "Submit" at bounding box center [532, 349] width 55 height 27
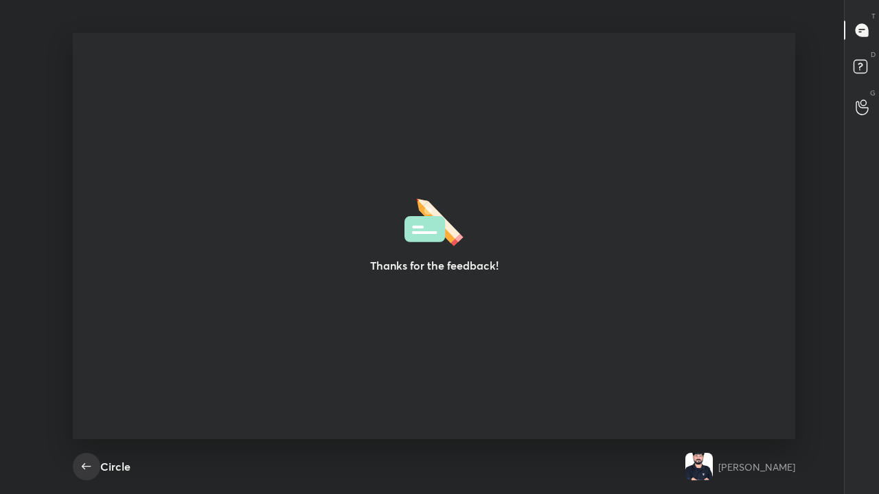
click at [91, 322] on icon "button" at bounding box center [86, 467] width 16 height 16
click at [119, 322] on div "Circle" at bounding box center [115, 467] width 30 height 16
